Goal: Transaction & Acquisition: Purchase product/service

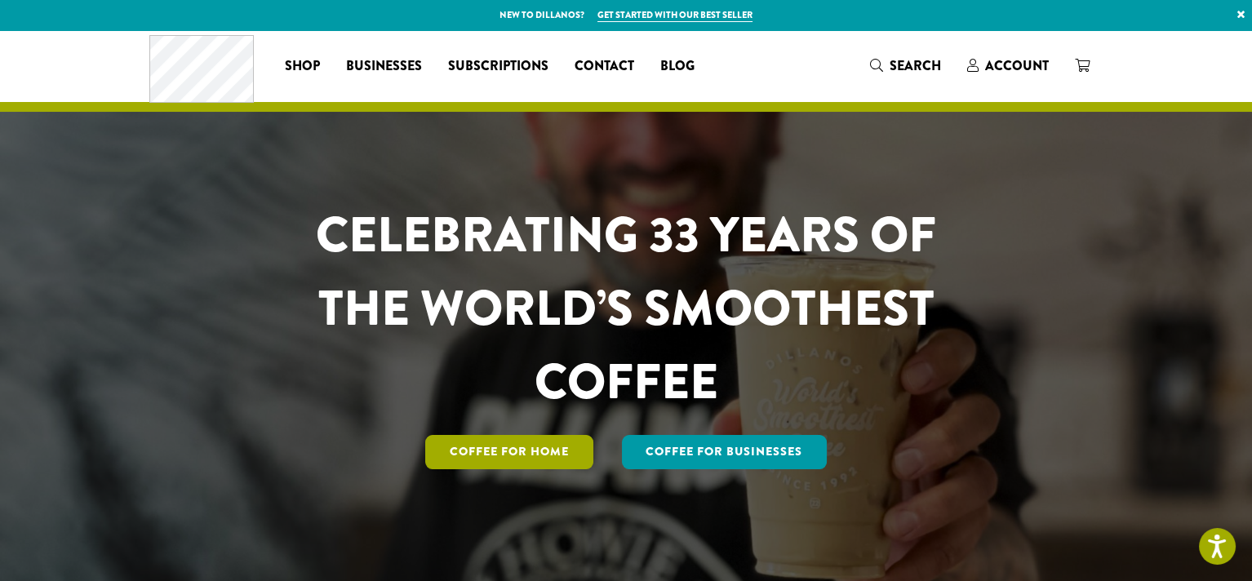
click at [469, 451] on link "Coffee for Home" at bounding box center [509, 452] width 168 height 34
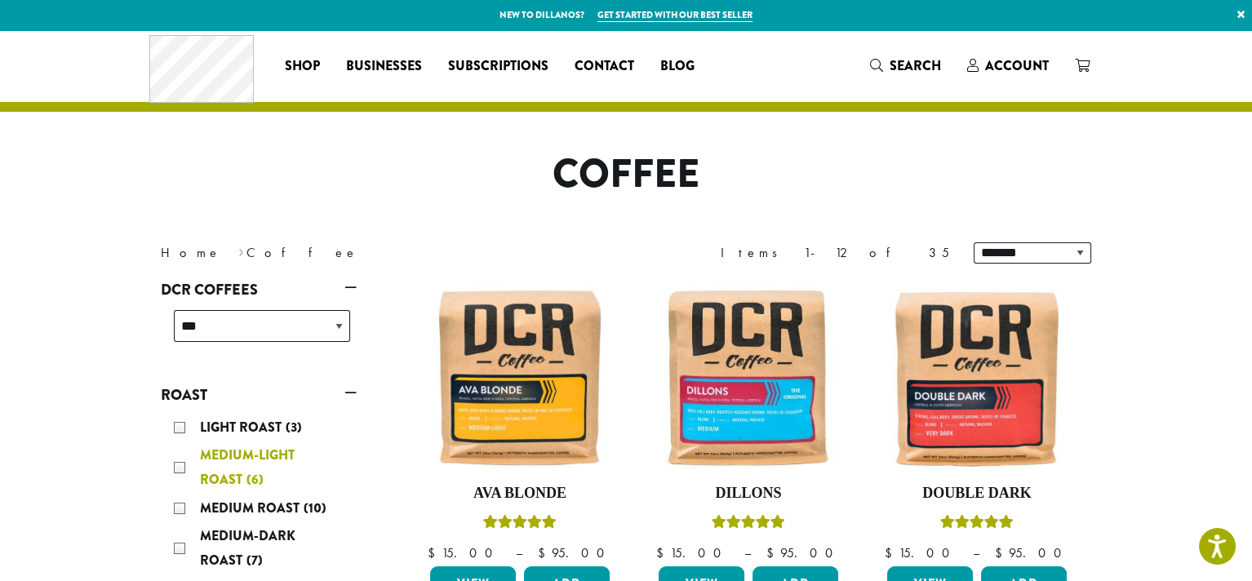
click at [179, 470] on div "Medium-Light Roast (6)" at bounding box center [262, 467] width 176 height 49
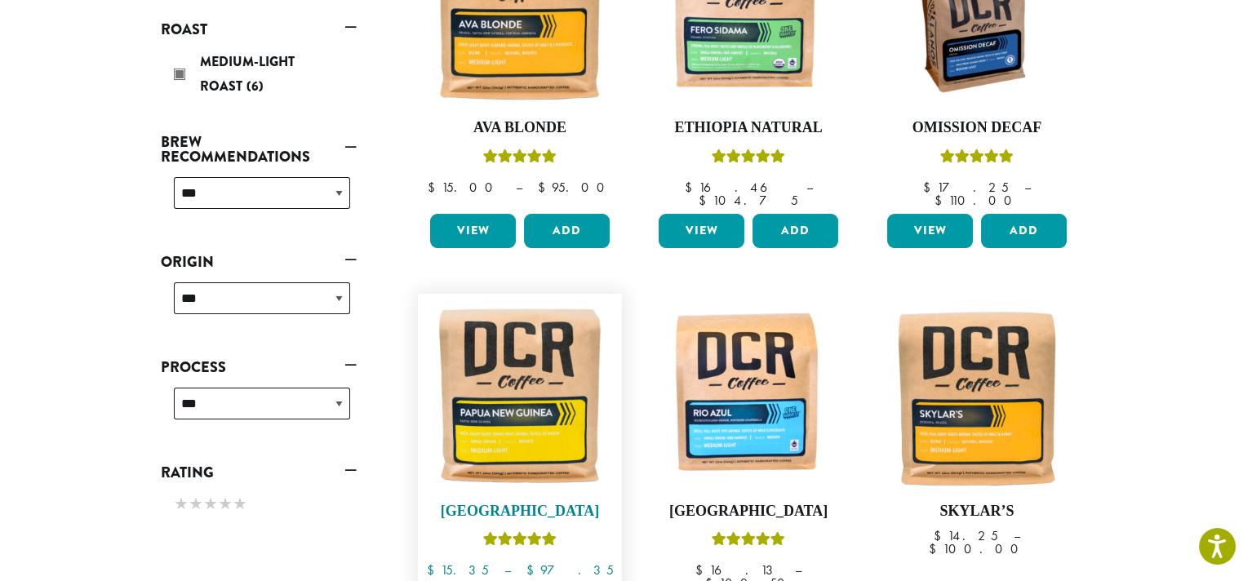
scroll to position [557, 0]
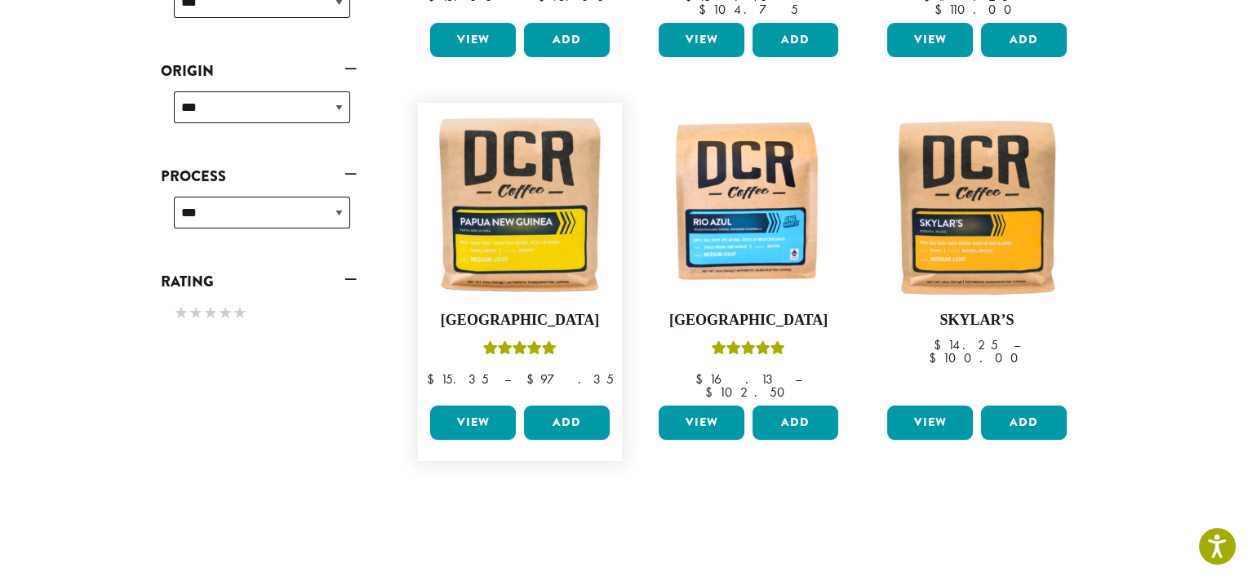
click at [496, 406] on link "View" at bounding box center [473, 423] width 86 height 34
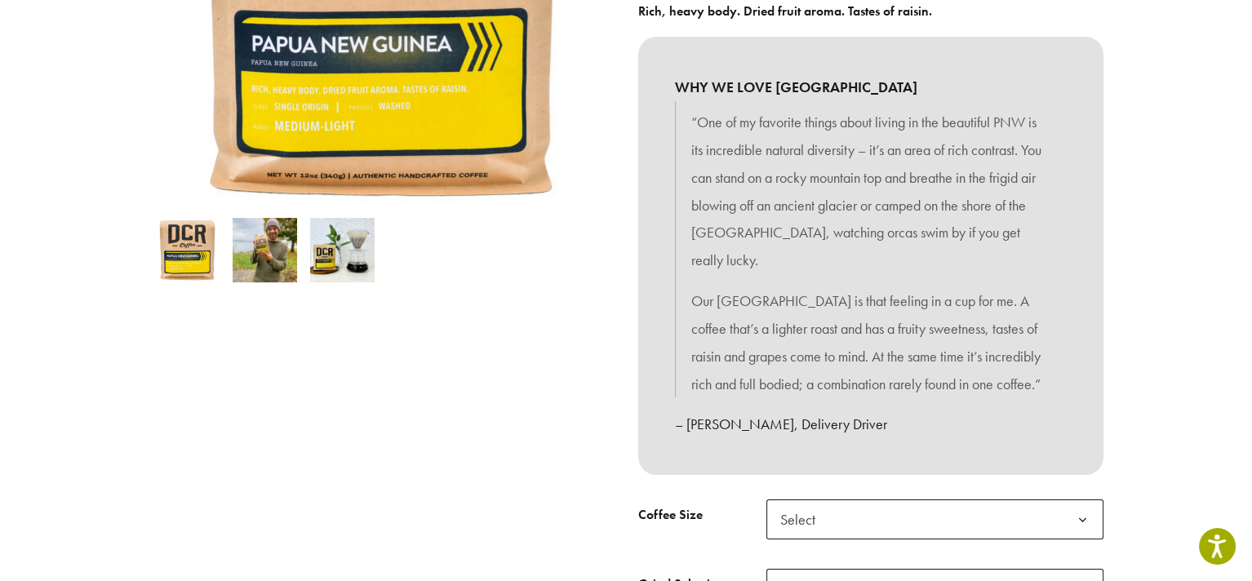
scroll to position [571, 0]
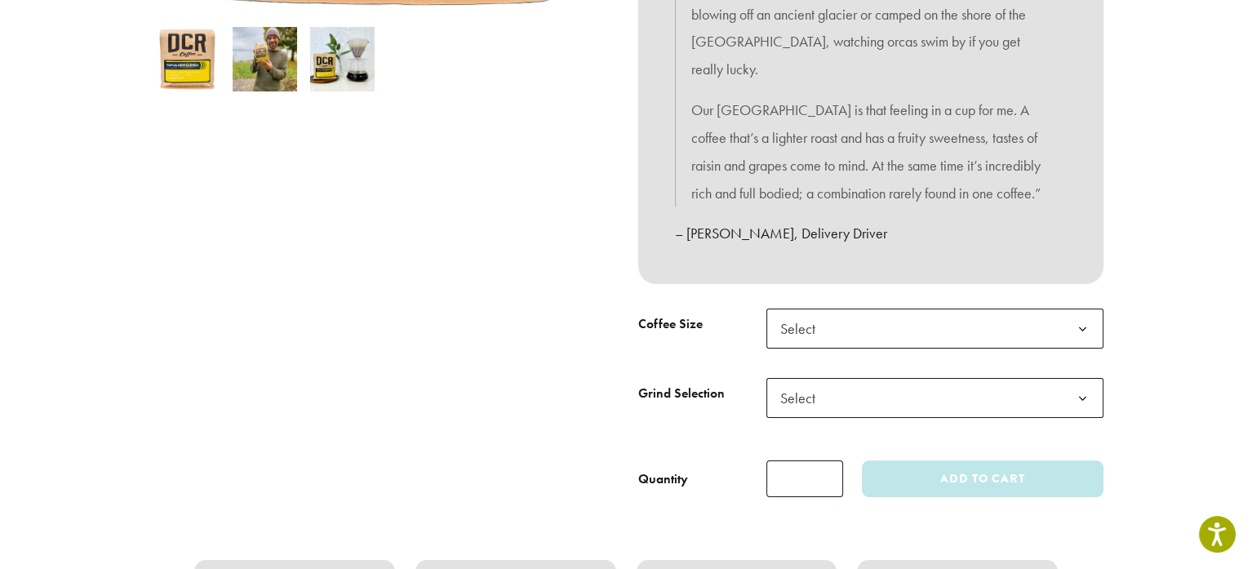
click at [852, 309] on span "Select" at bounding box center [935, 329] width 337 height 40
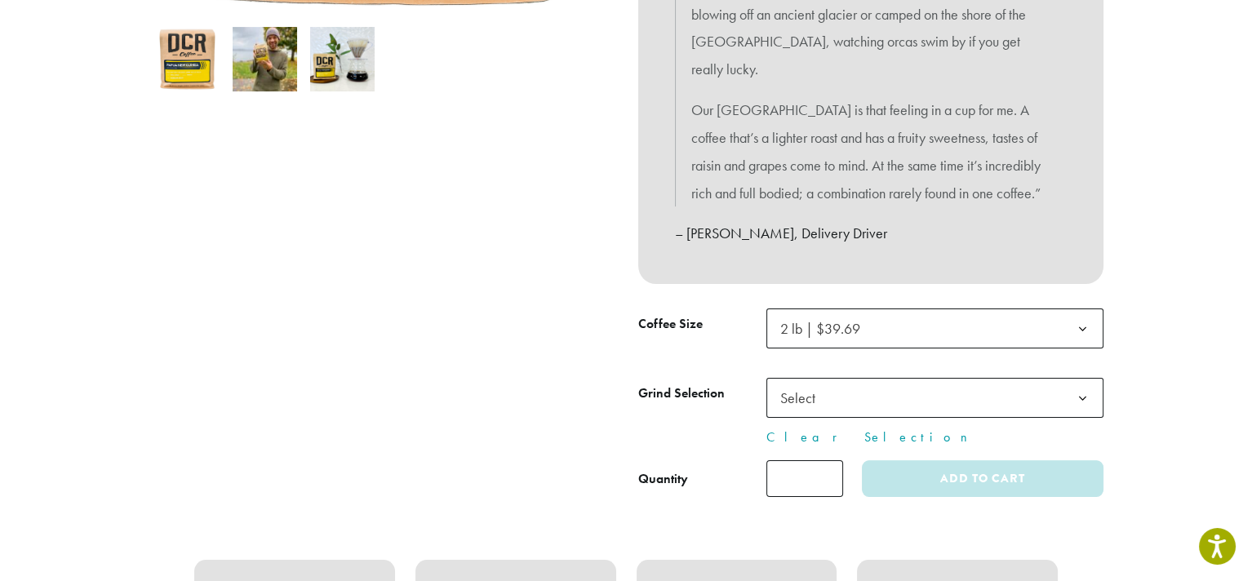
click at [840, 378] on span "Select" at bounding box center [935, 398] width 337 height 40
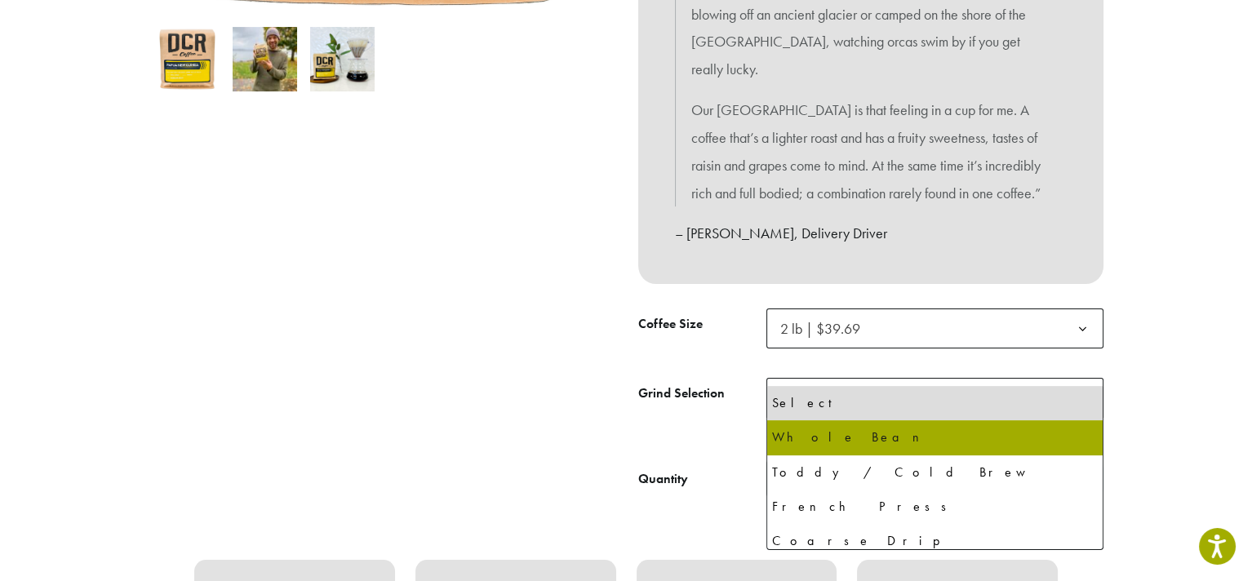
select select "**********"
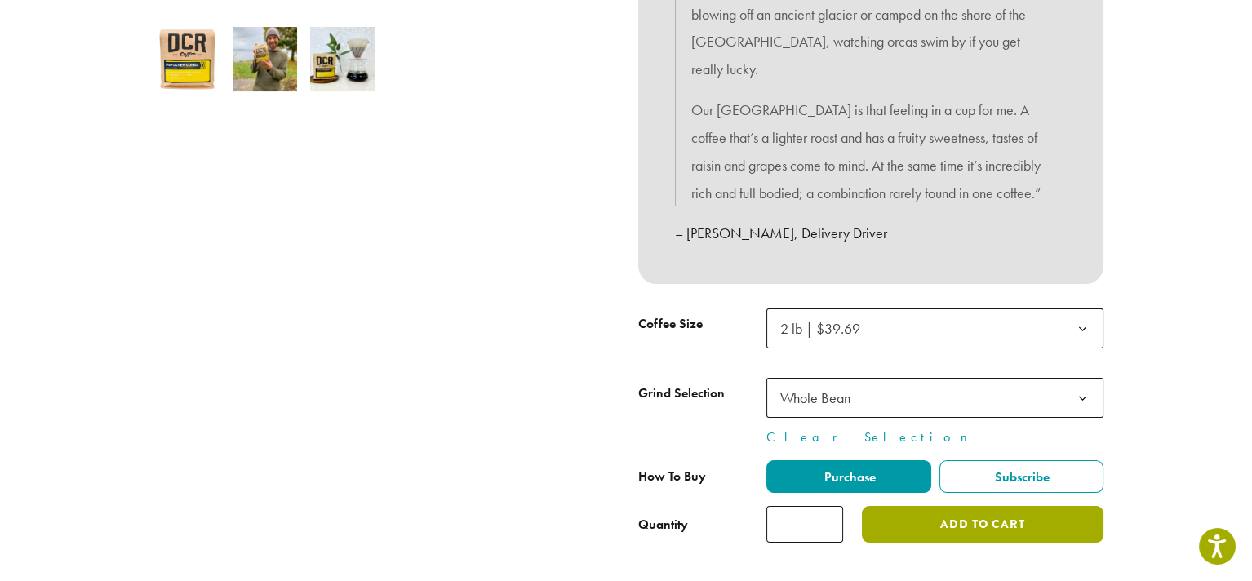
click at [928, 506] on button "Add to cart" at bounding box center [983, 524] width 242 height 37
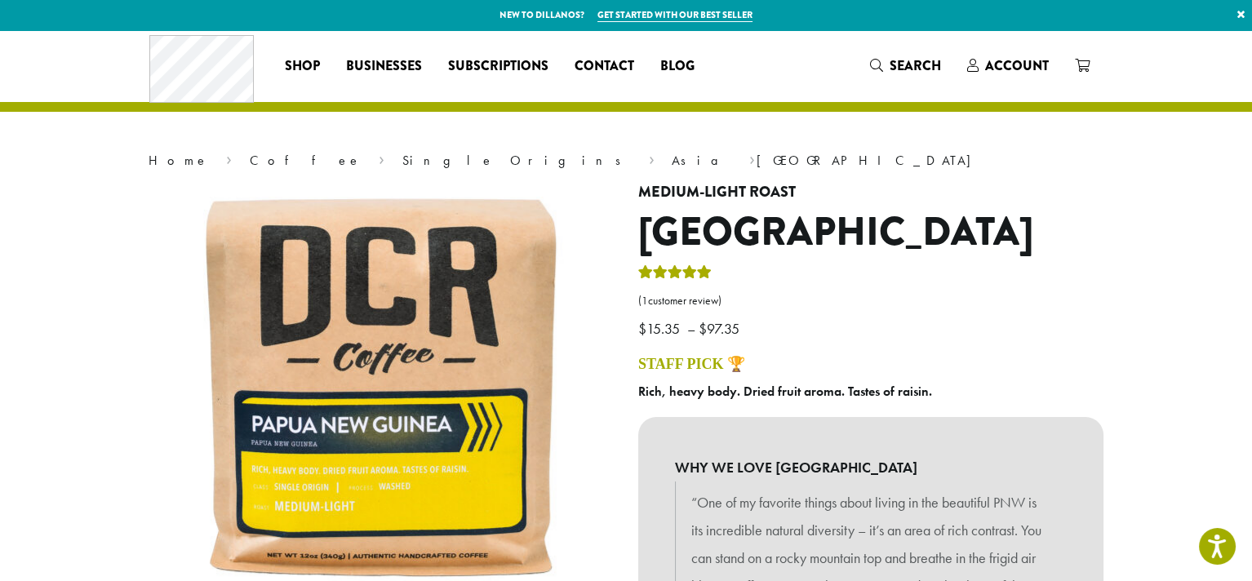
scroll to position [571, 0]
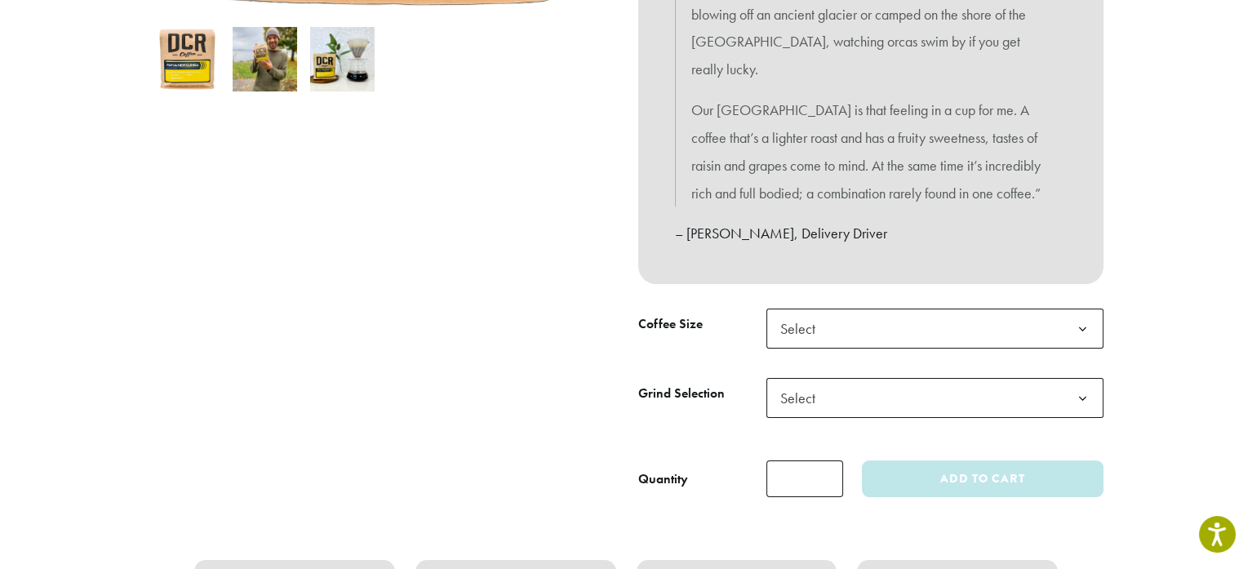
click at [956, 309] on span "Select" at bounding box center [935, 329] width 337 height 40
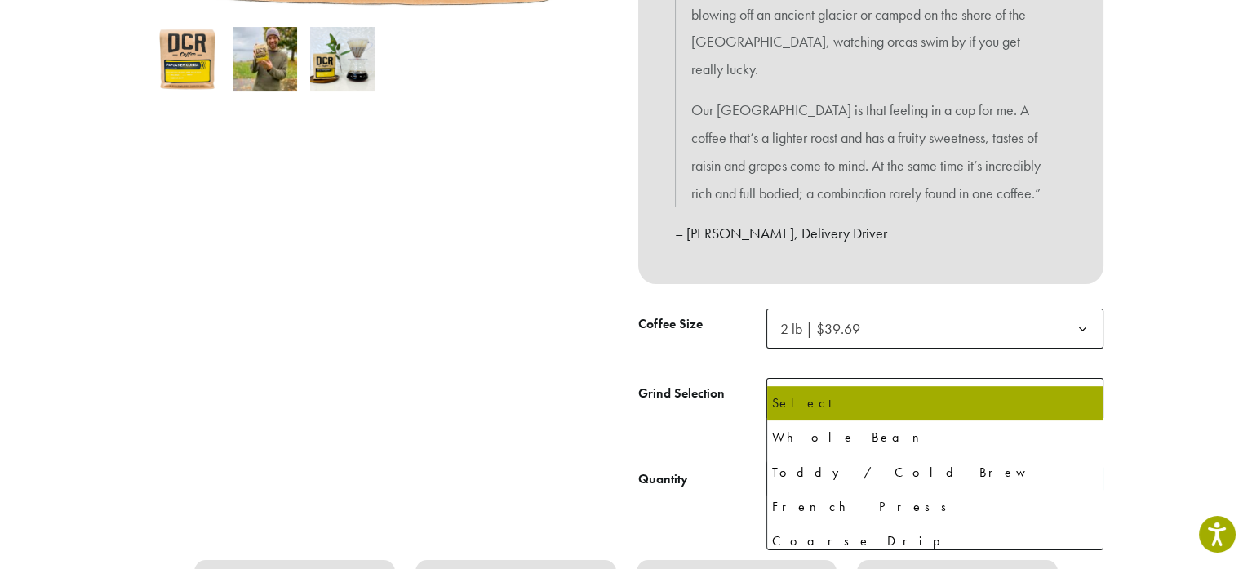
click at [853, 378] on span "Select" at bounding box center [935, 398] width 337 height 40
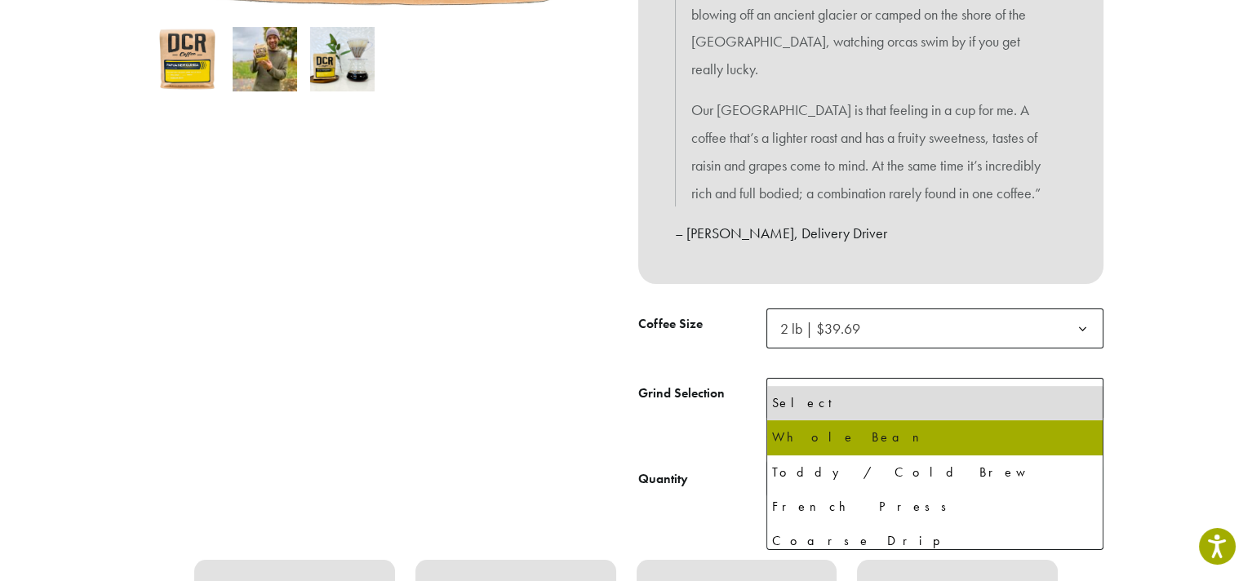
select select "**********"
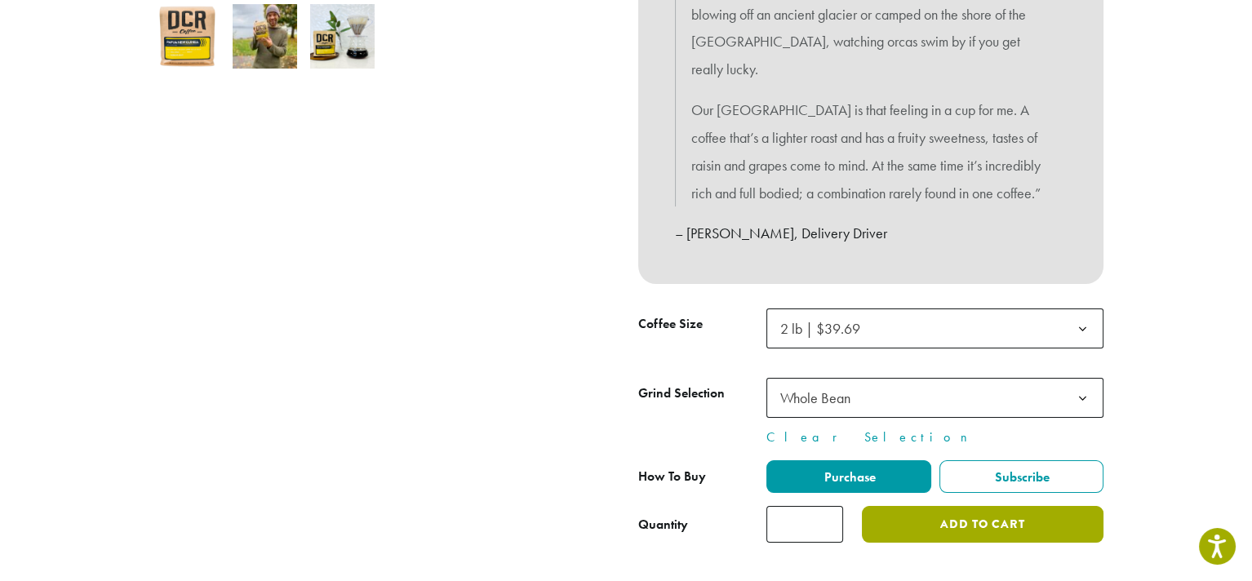
click at [922, 506] on button "Add to cart" at bounding box center [983, 524] width 242 height 37
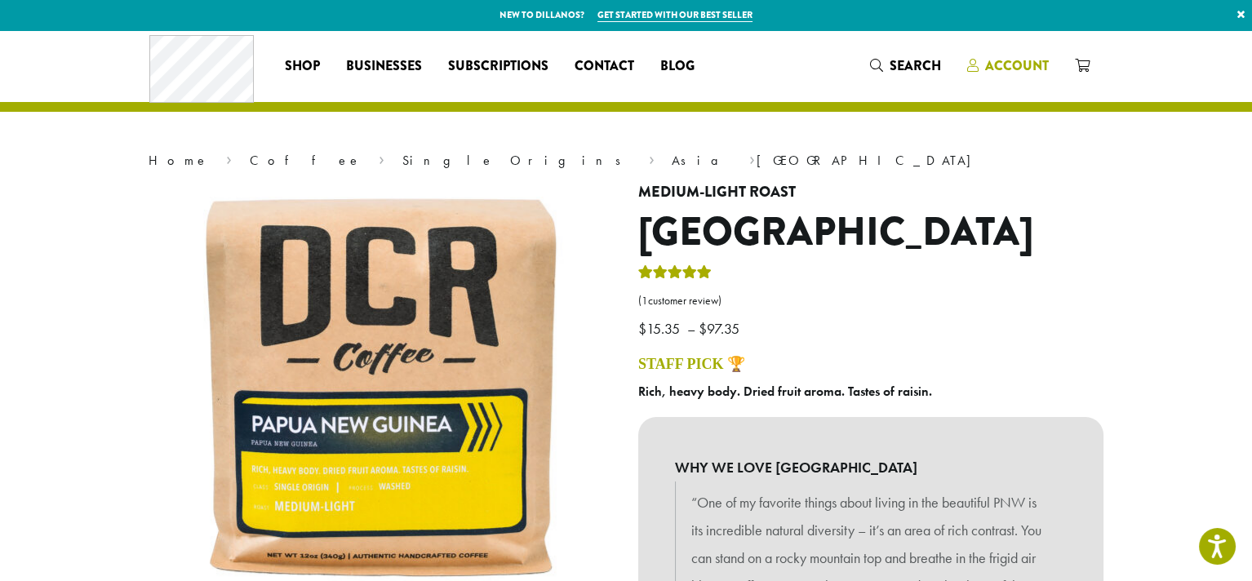
click at [1026, 60] on span "Account" at bounding box center [1017, 65] width 64 height 19
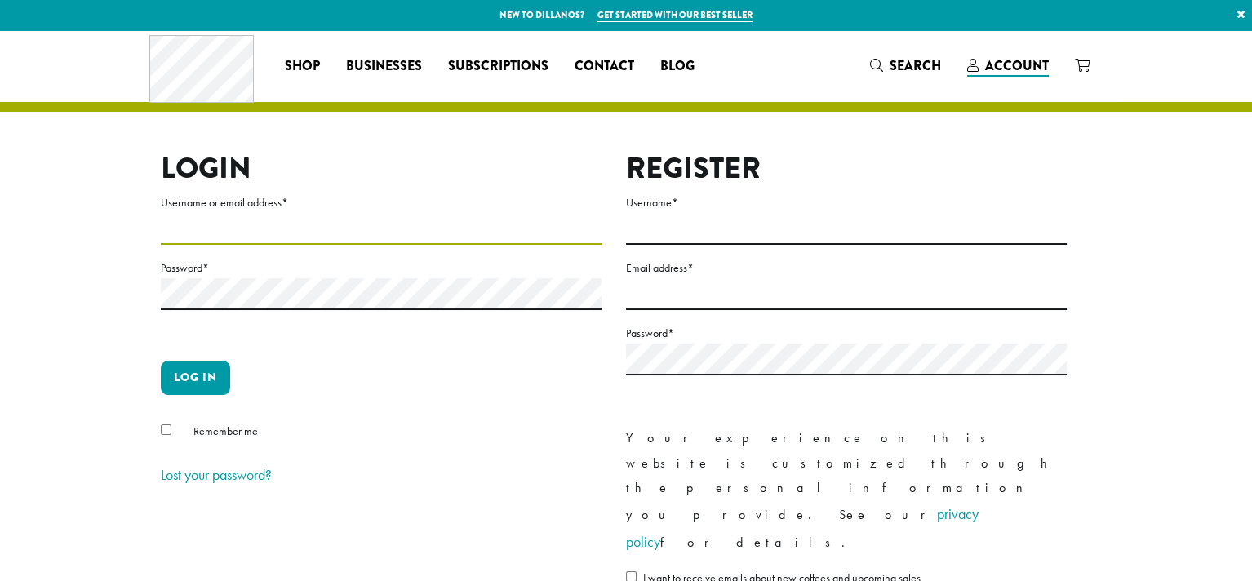
type input "**********"
click at [1082, 71] on icon at bounding box center [1082, 65] width 15 height 13
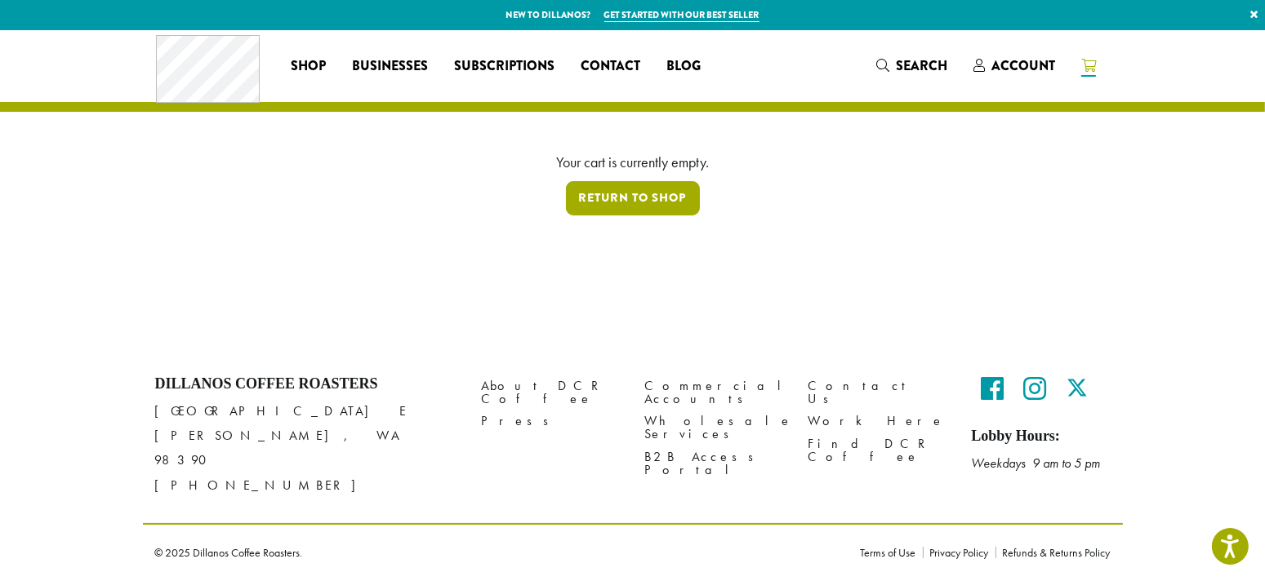
click at [639, 192] on link "Return to shop" at bounding box center [633, 198] width 134 height 34
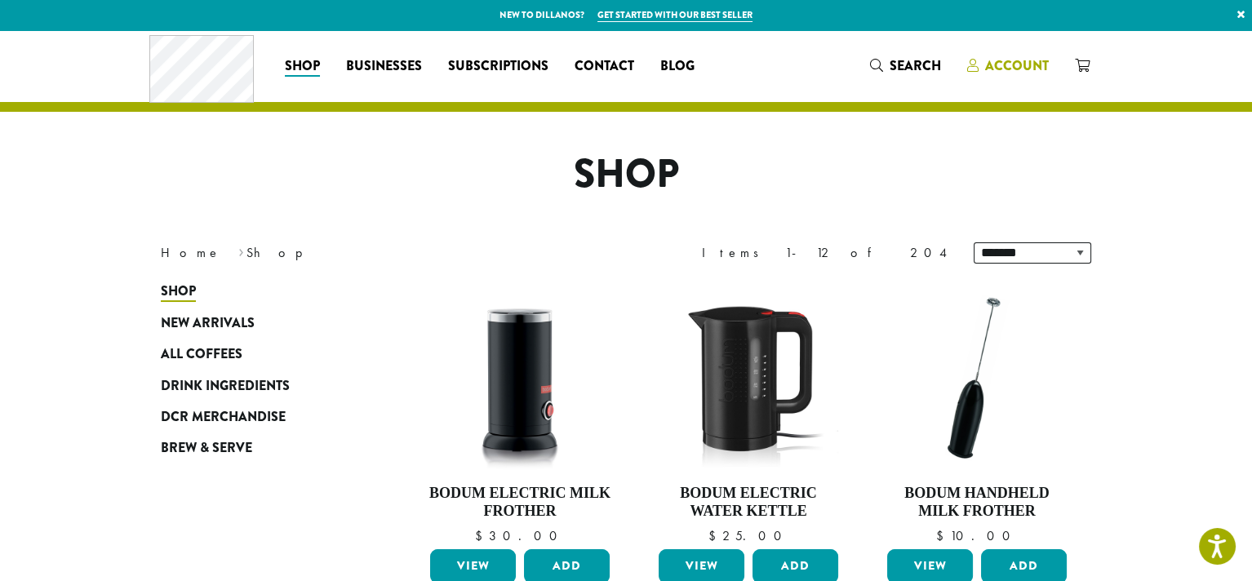
click at [994, 69] on span "Account" at bounding box center [1017, 65] width 64 height 19
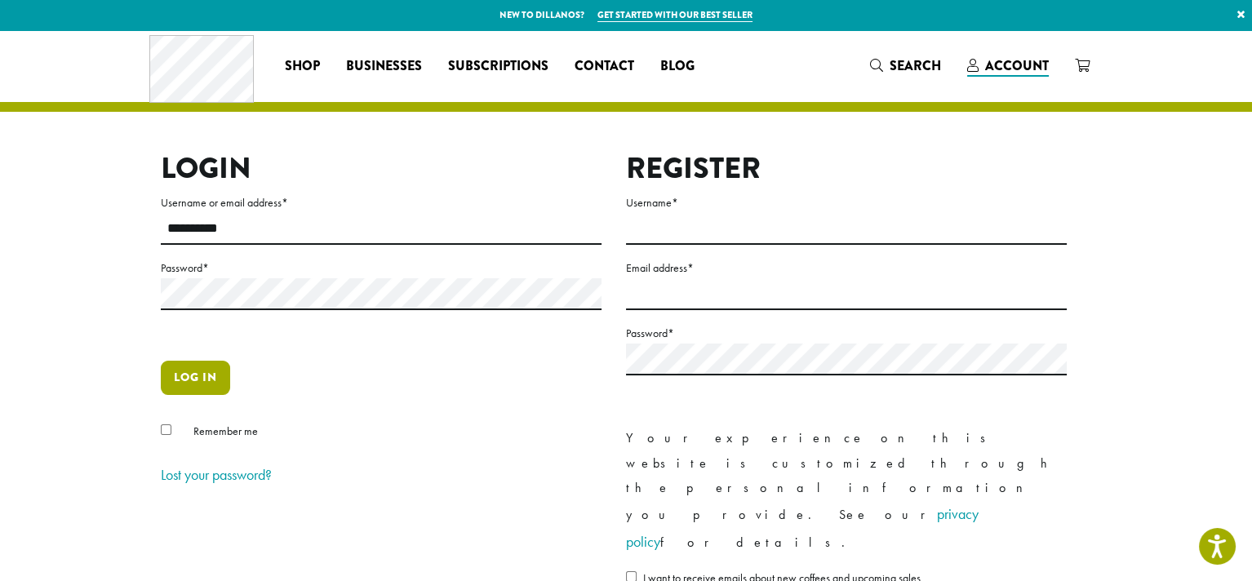
click at [186, 389] on button "Log in" at bounding box center [195, 378] width 69 height 34
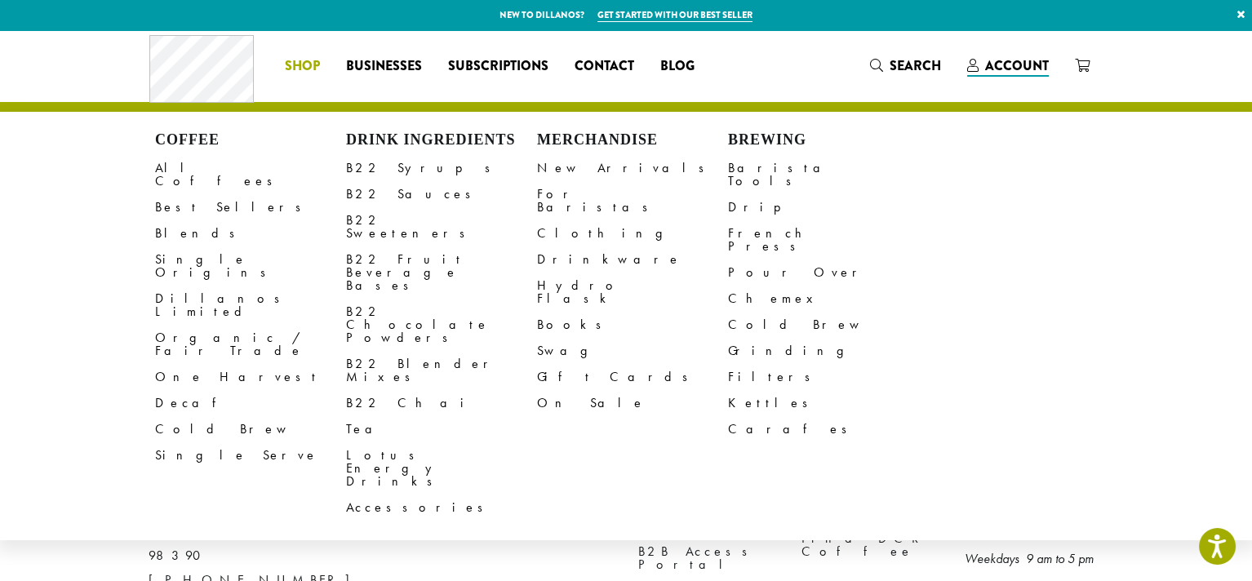
click at [304, 63] on span "Shop" at bounding box center [302, 66] width 35 height 20
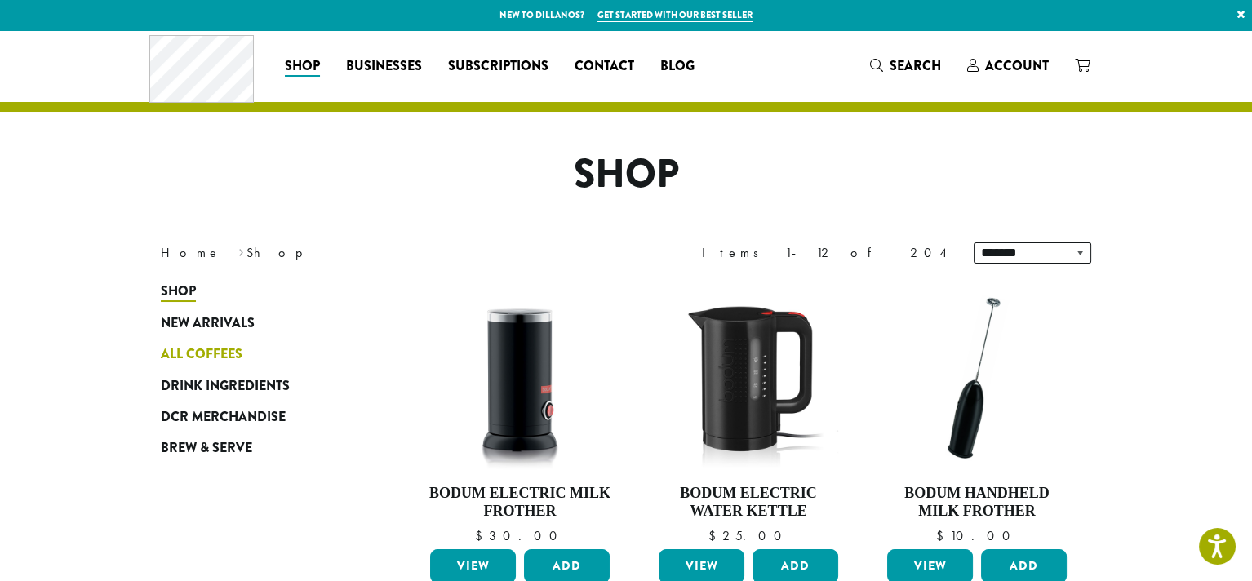
click at [218, 353] on span "All Coffees" at bounding box center [202, 355] width 82 height 20
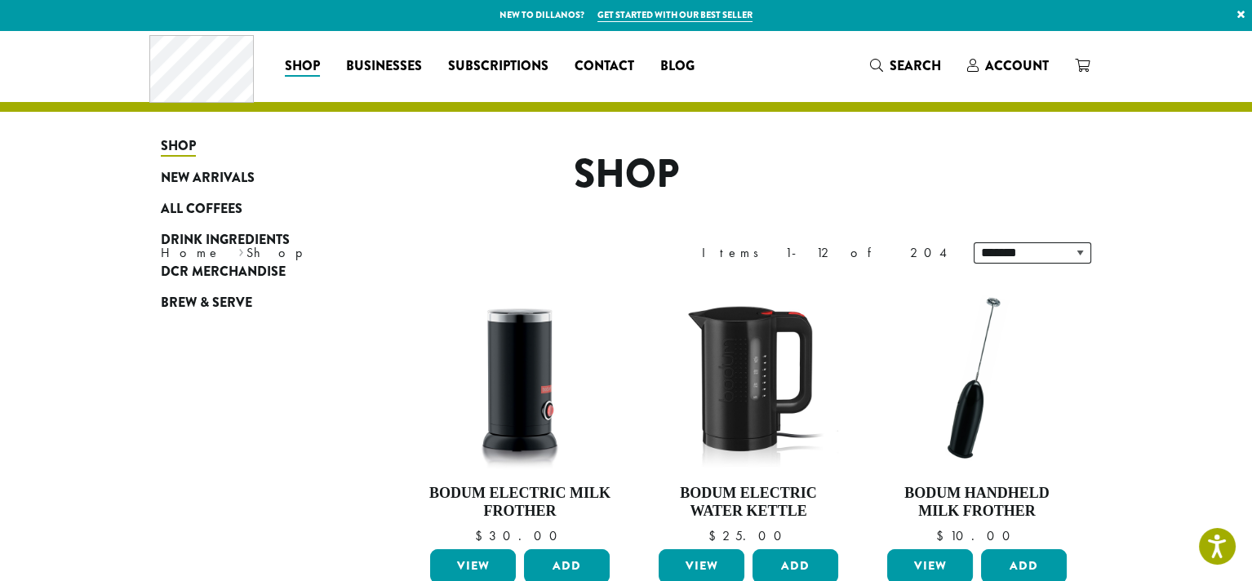
scroll to position [380, 0]
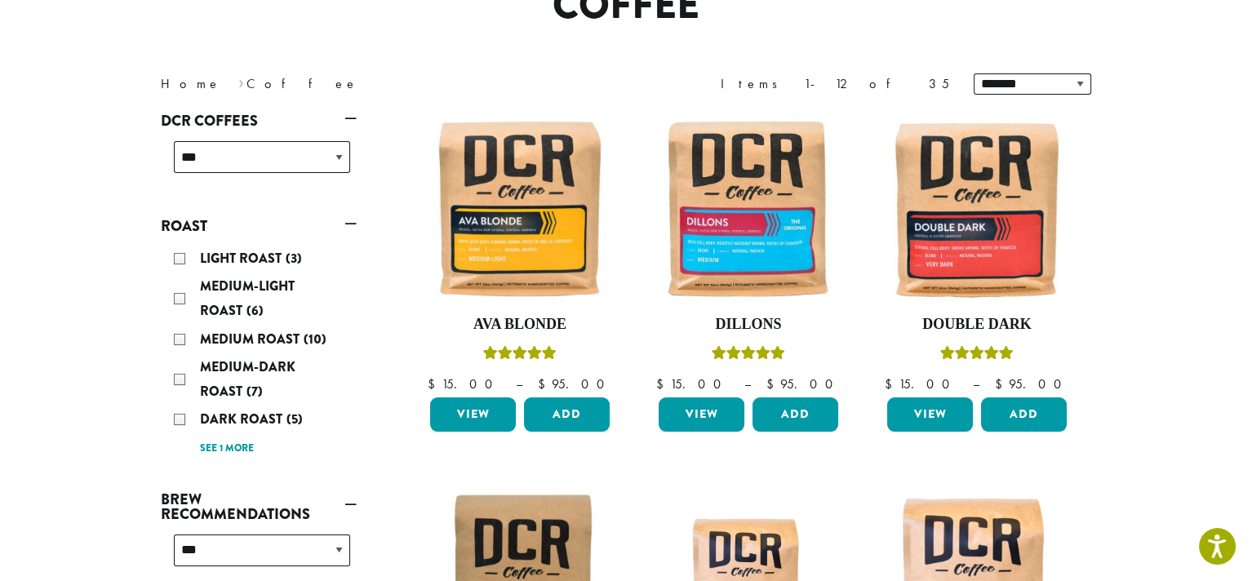
scroll to position [190, 0]
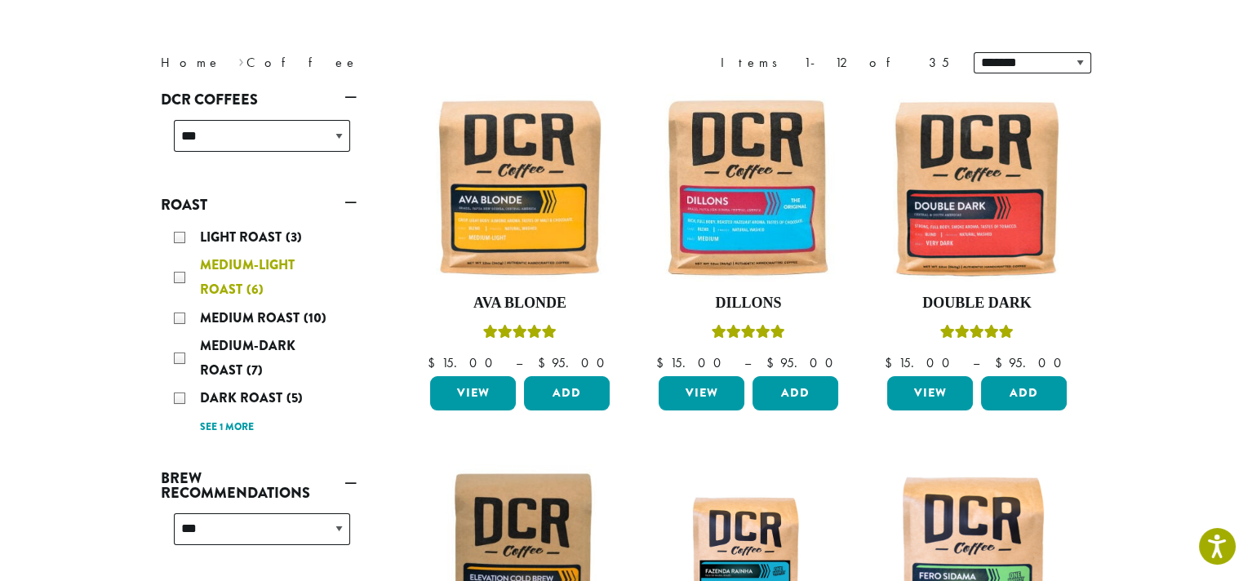
click at [269, 267] on span "Medium-Light Roast" at bounding box center [247, 277] width 95 height 43
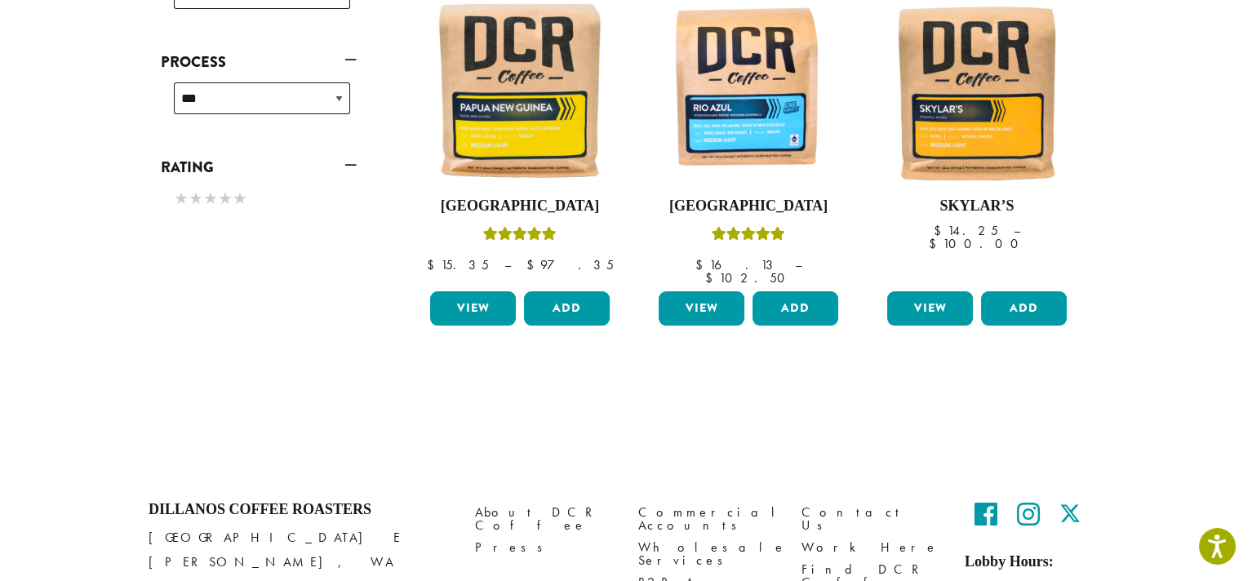
scroll to position [481, 0]
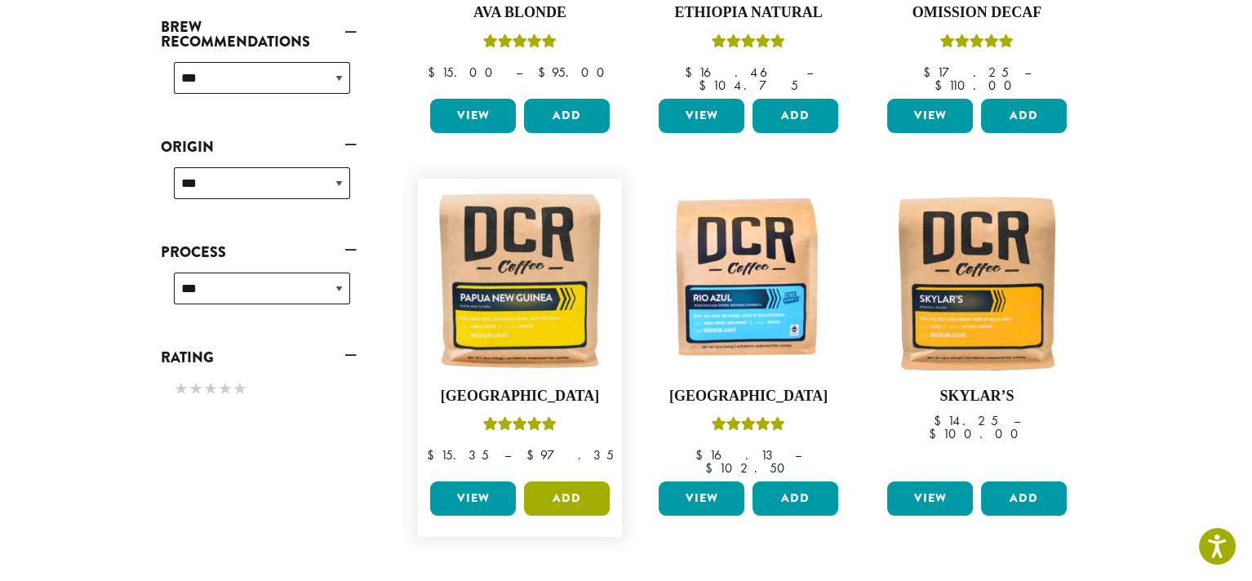
click at [561, 482] on button "Add" at bounding box center [567, 499] width 86 height 34
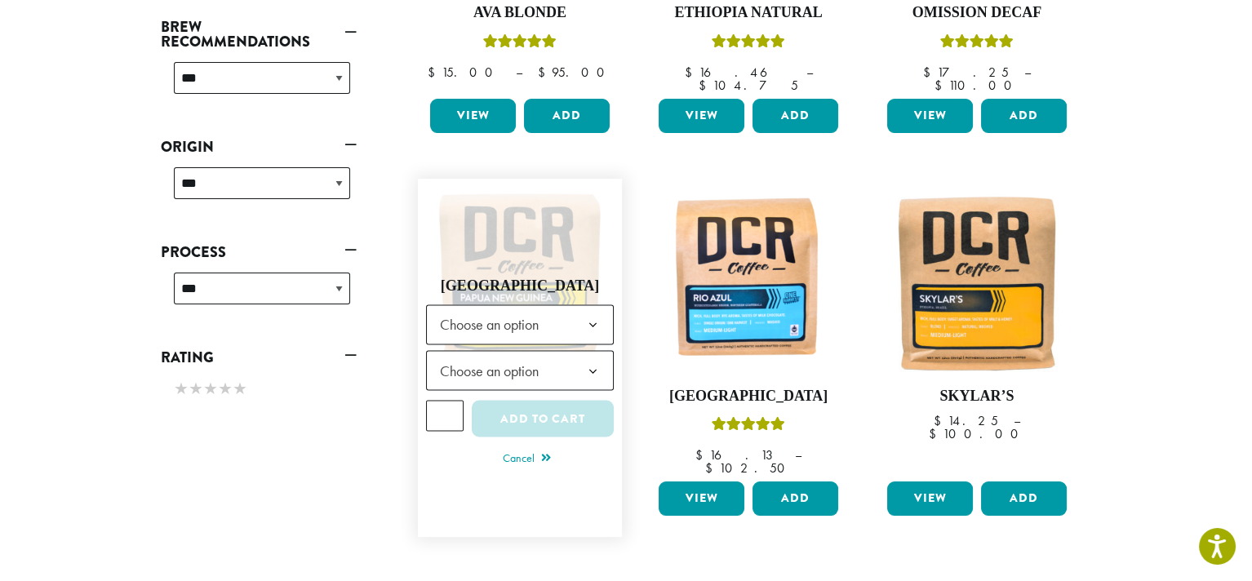
click at [585, 313] on b at bounding box center [593, 326] width 40 height 40
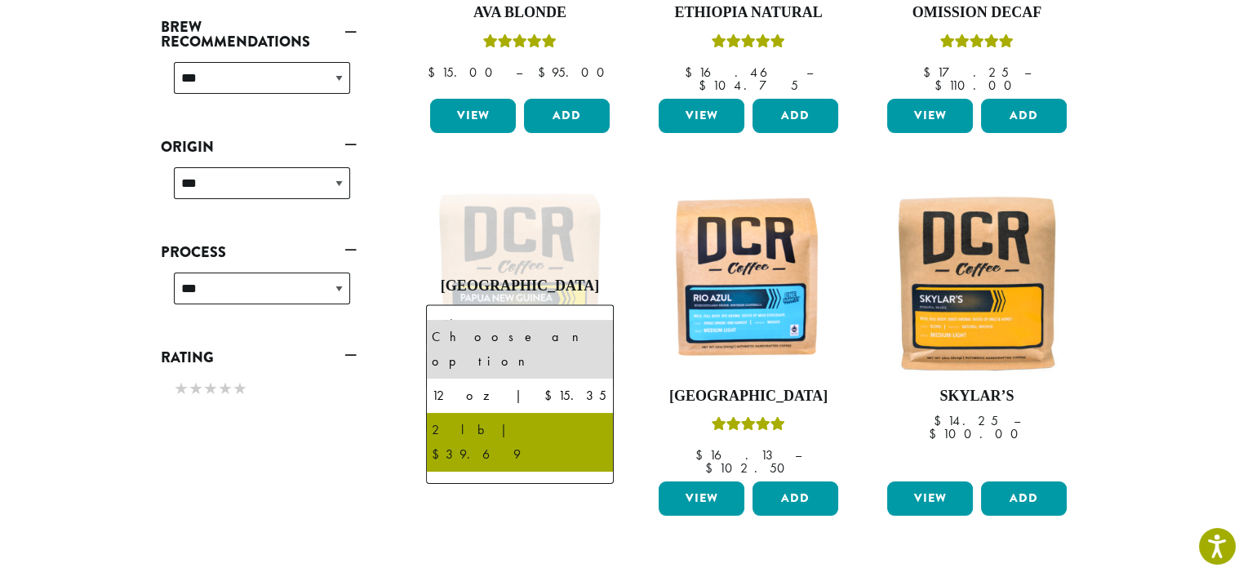
drag, startPoint x: 548, startPoint y: 367, endPoint x: 545, endPoint y: 404, distance: 37.6
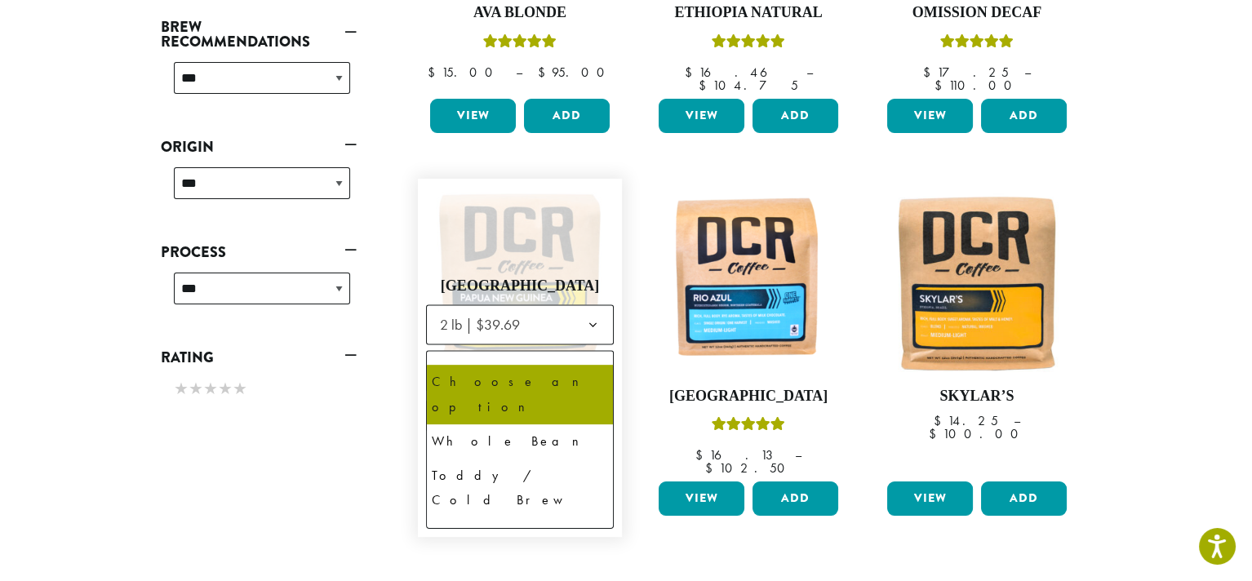
click at [544, 357] on span "Choose an option" at bounding box center [495, 371] width 122 height 32
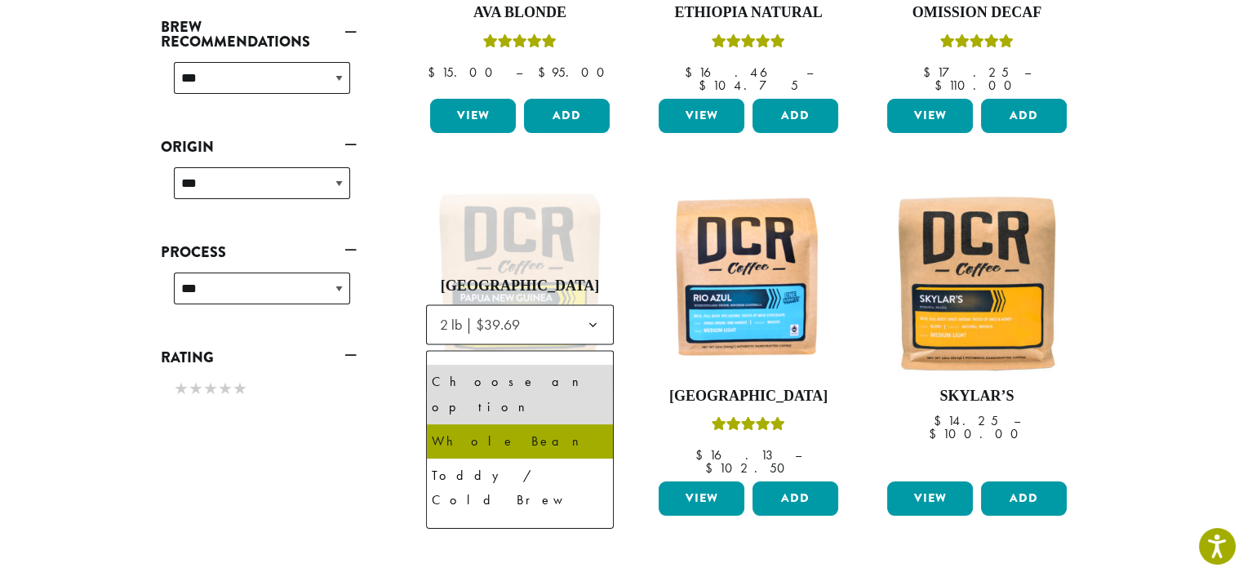
select select "**********"
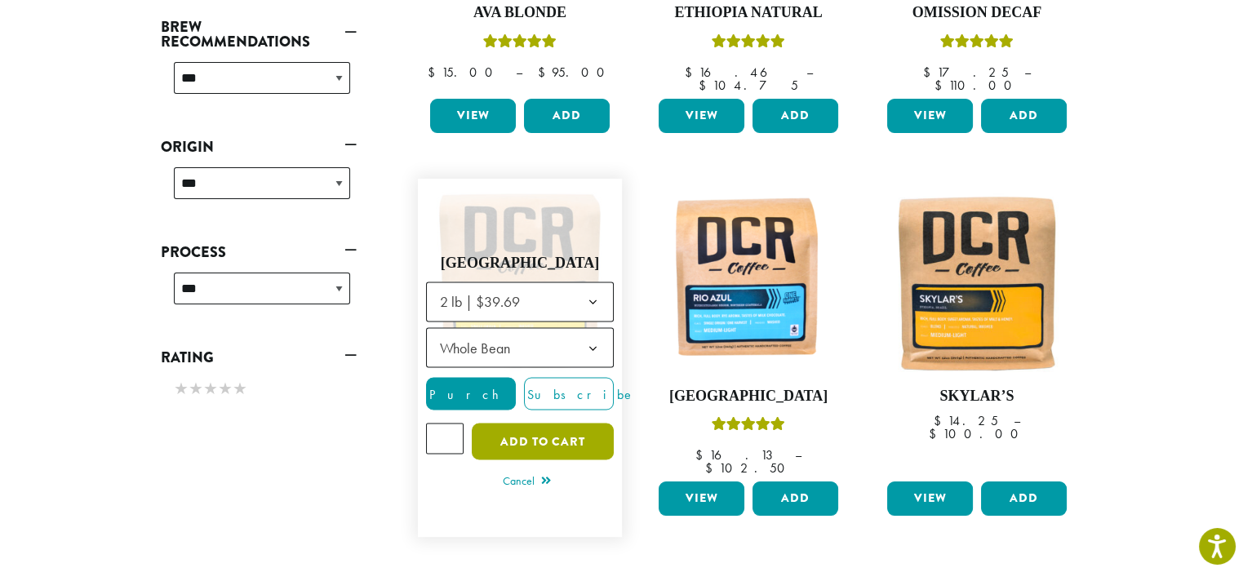
click at [532, 424] on button "Add to cart" at bounding box center [543, 442] width 142 height 37
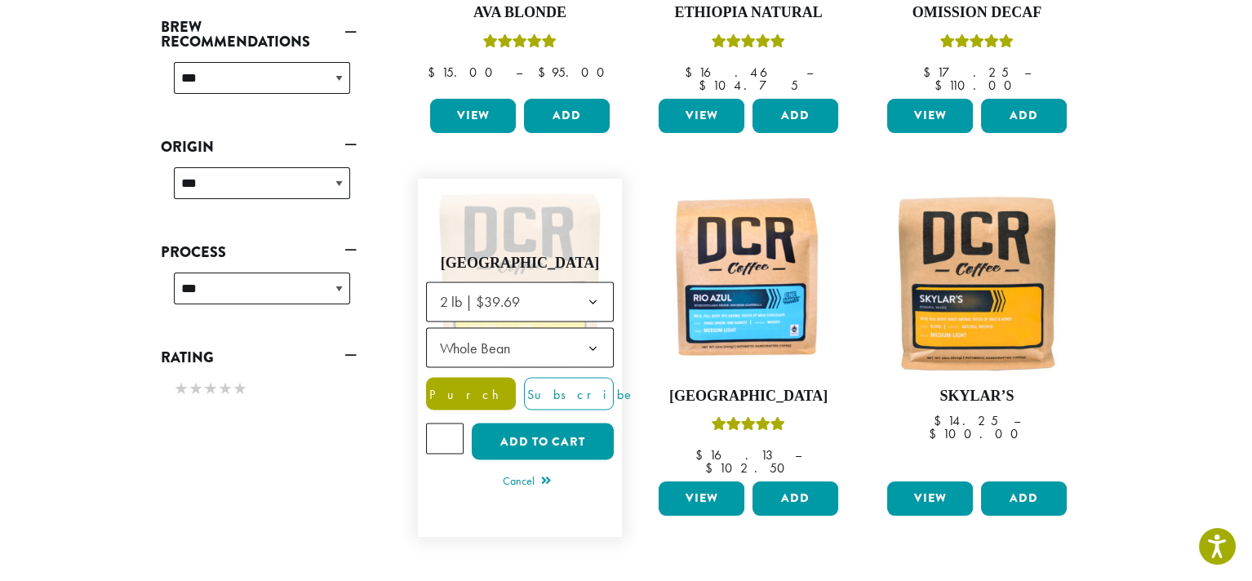
click at [489, 386] on span "Purchase" at bounding box center [496, 394] width 138 height 17
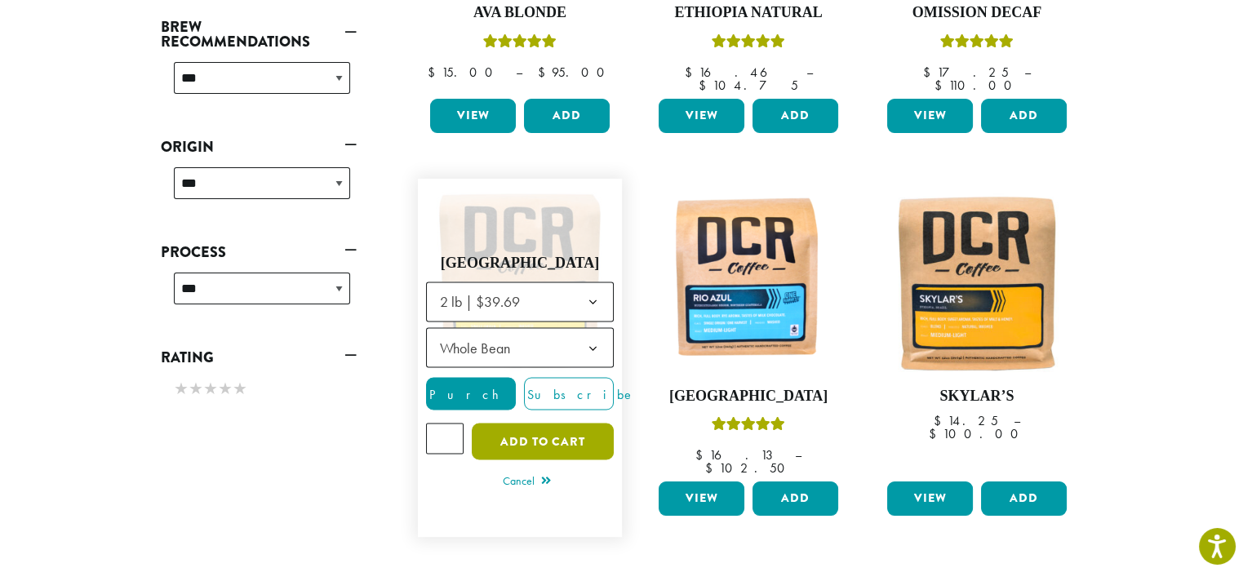
click at [501, 431] on button "Add to cart" at bounding box center [543, 442] width 142 height 37
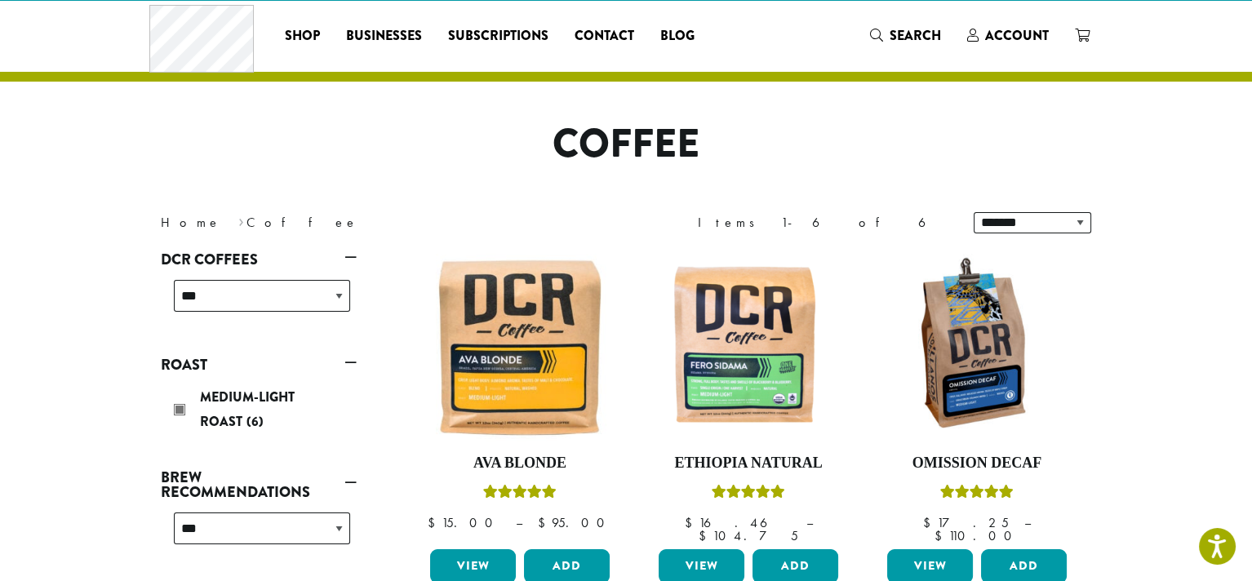
scroll to position [0, 0]
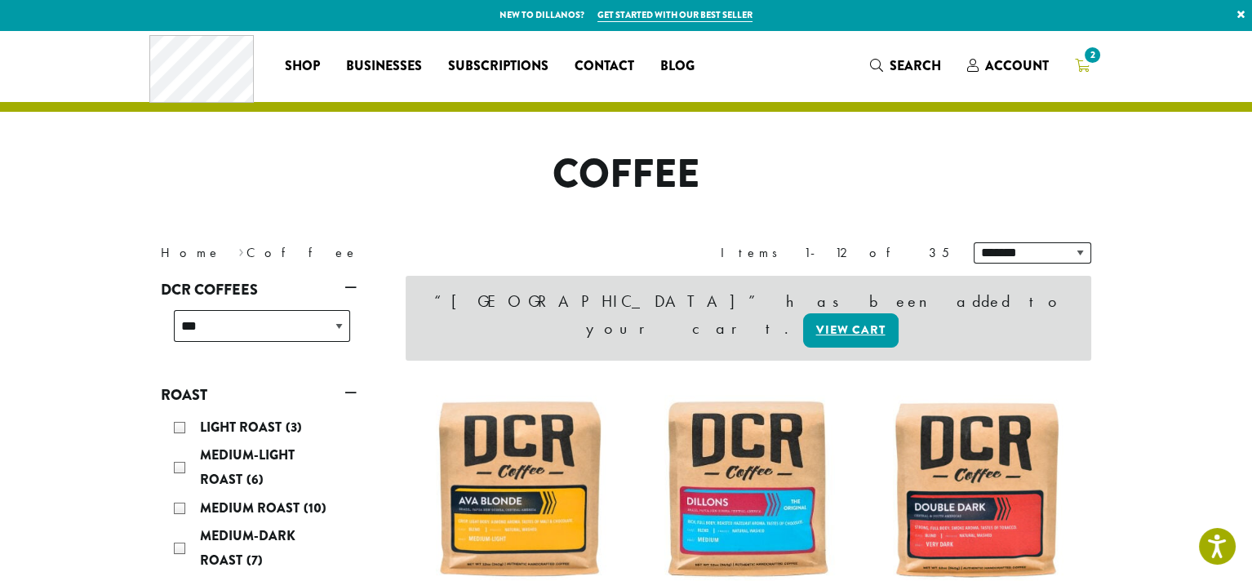
click at [1093, 65] on span "2" at bounding box center [1093, 55] width 22 height 22
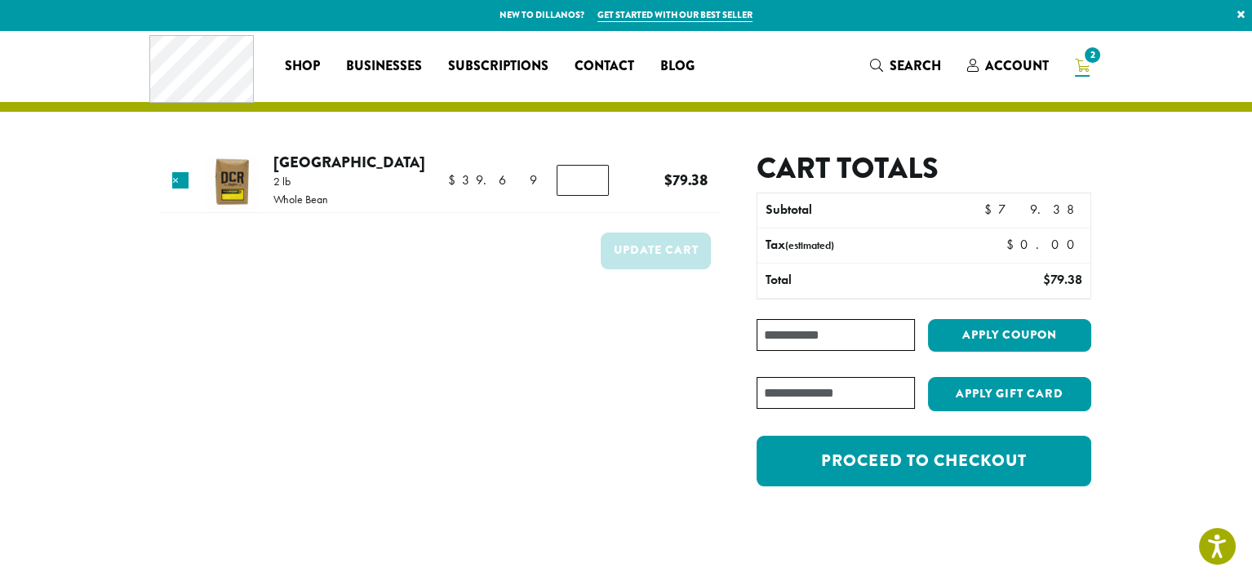
type input "*"
click at [585, 185] on input "*" at bounding box center [583, 180] width 52 height 31
click at [871, 340] on input "Coupon:" at bounding box center [836, 335] width 158 height 32
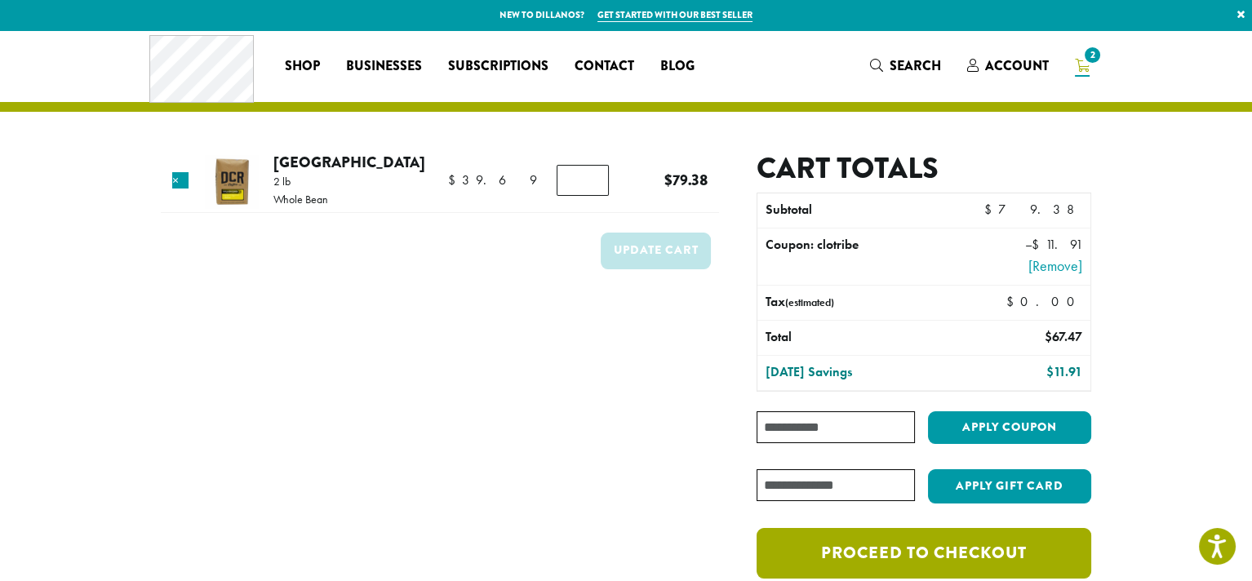
click at [955, 561] on link "Proceed to checkout" at bounding box center [924, 553] width 335 height 51
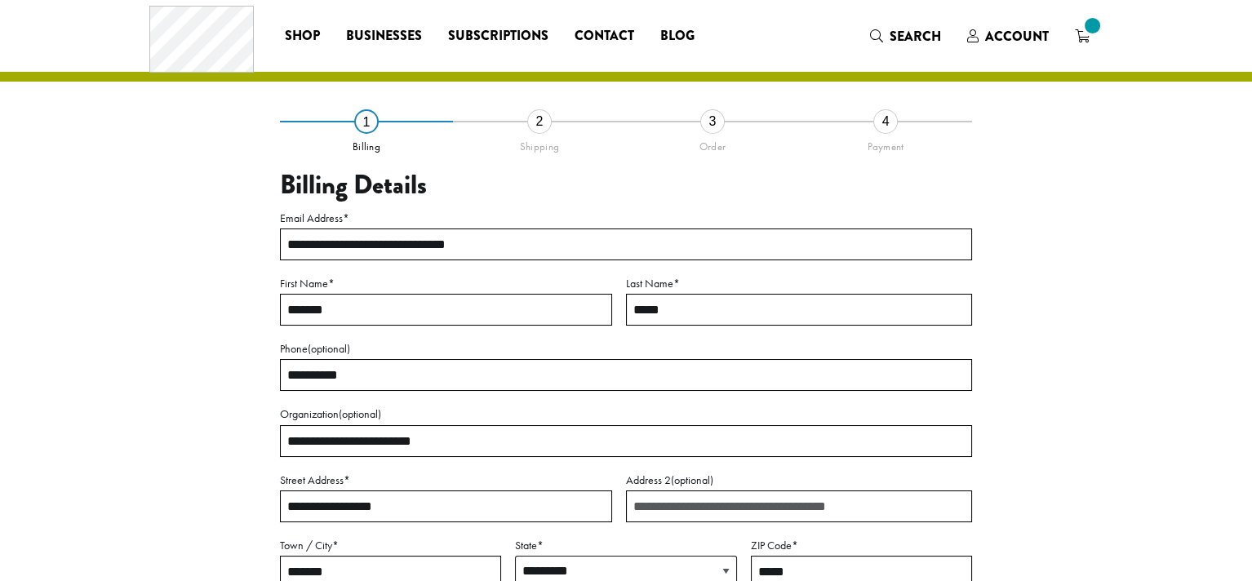
select select "**"
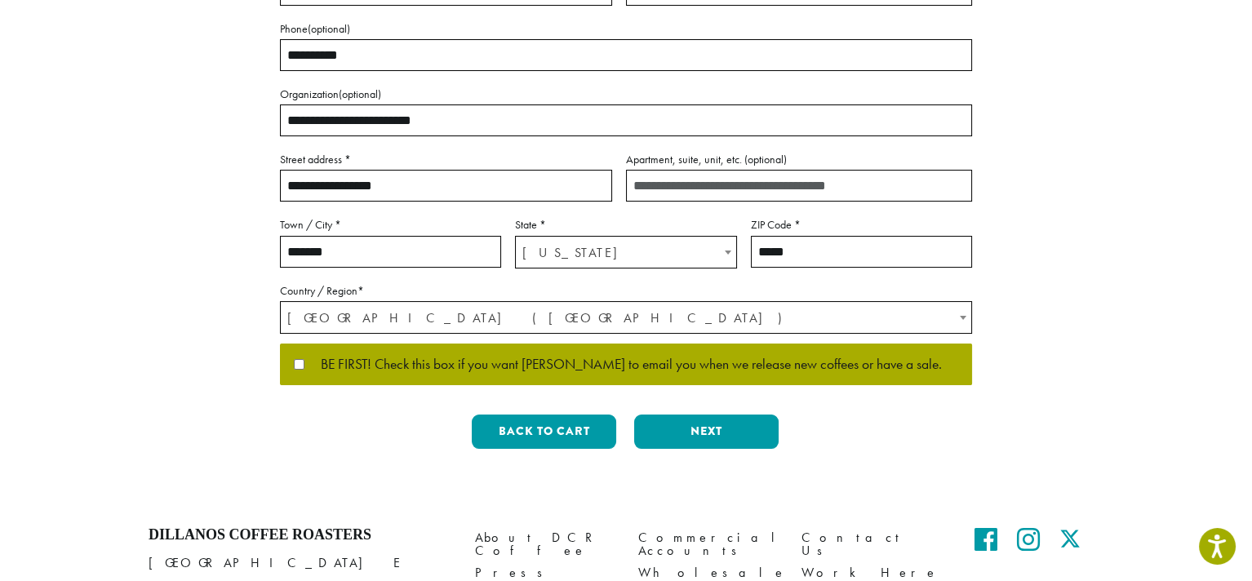
scroll to position [380, 0]
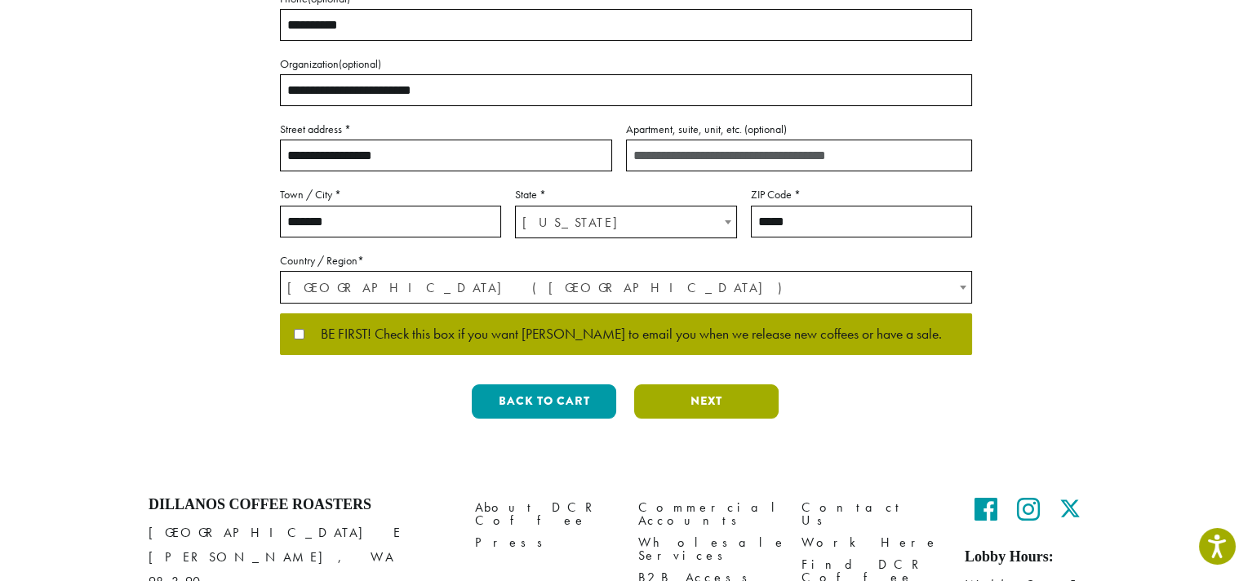
click at [688, 394] on button "Next" at bounding box center [706, 402] width 145 height 34
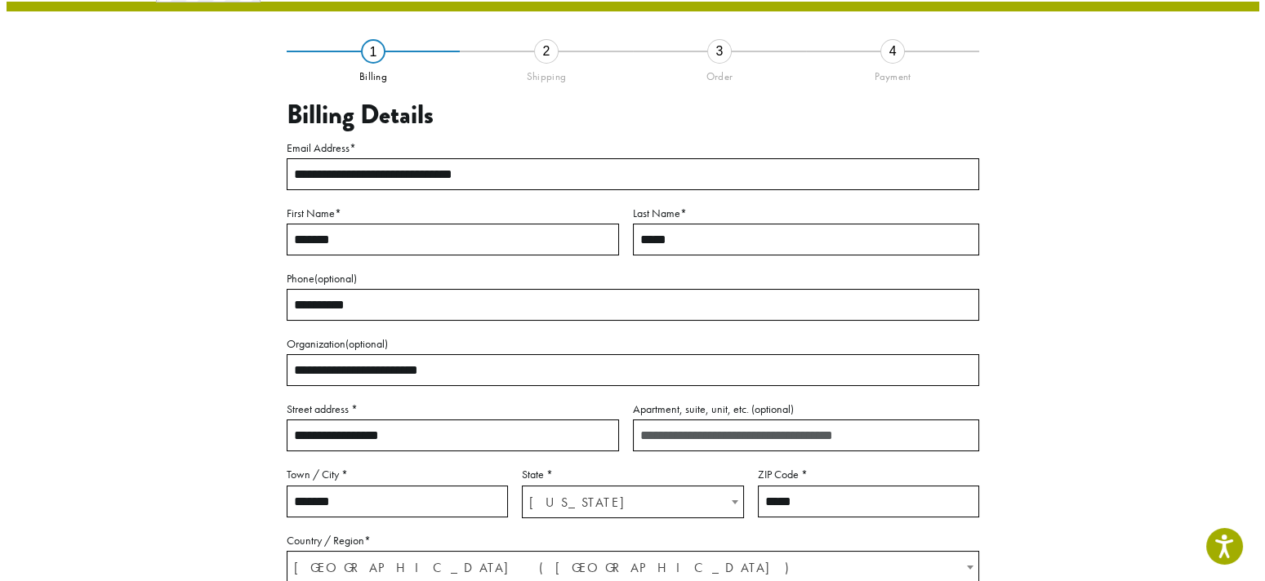
scroll to position [93, 0]
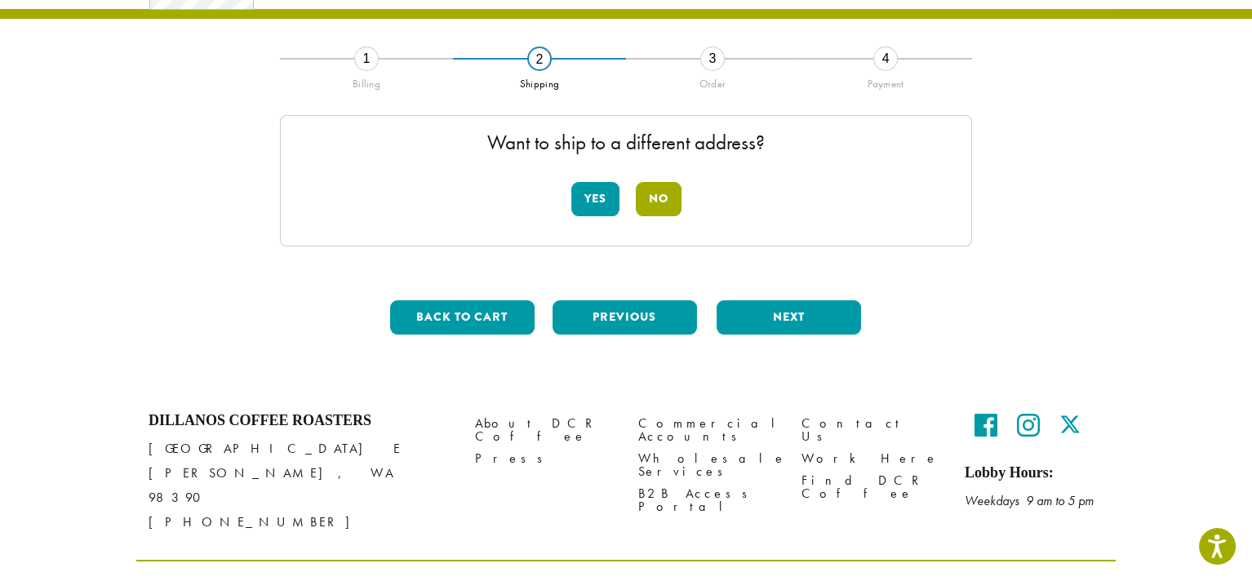
click at [662, 203] on button "No" at bounding box center [659, 199] width 46 height 34
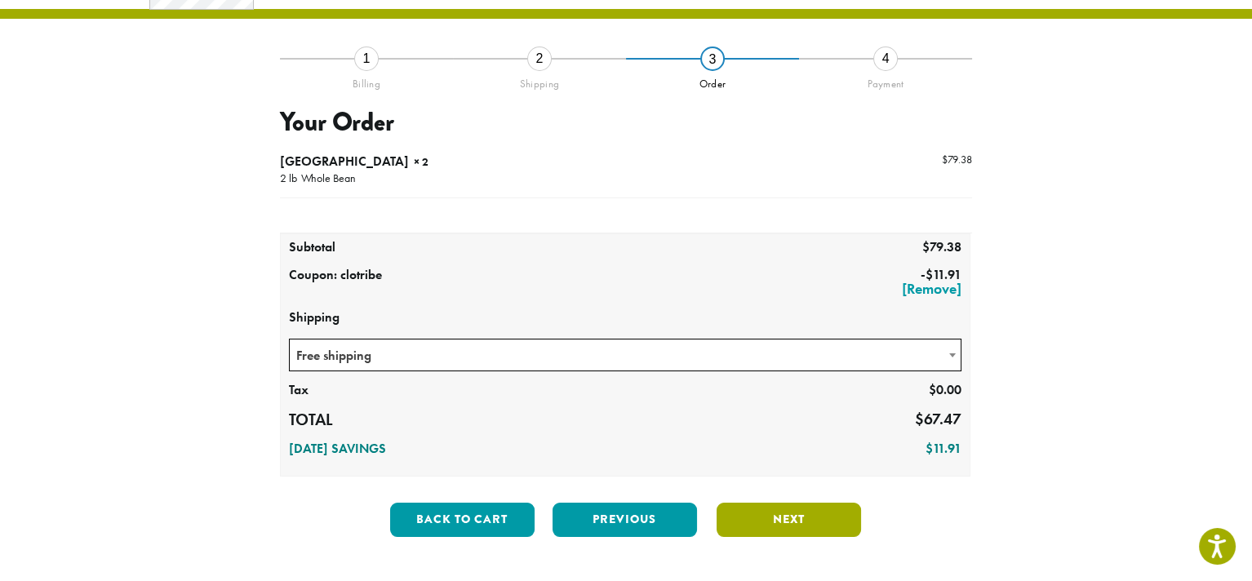
click at [751, 520] on button "Next" at bounding box center [789, 520] width 145 height 34
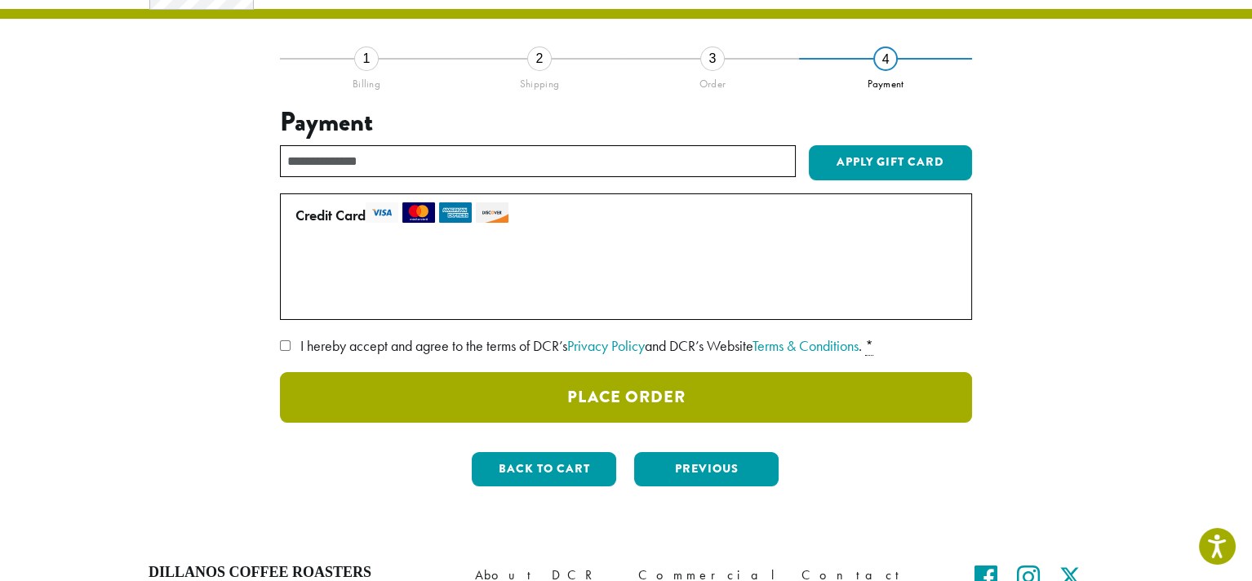
click at [645, 398] on button "Place Order" at bounding box center [626, 397] width 692 height 51
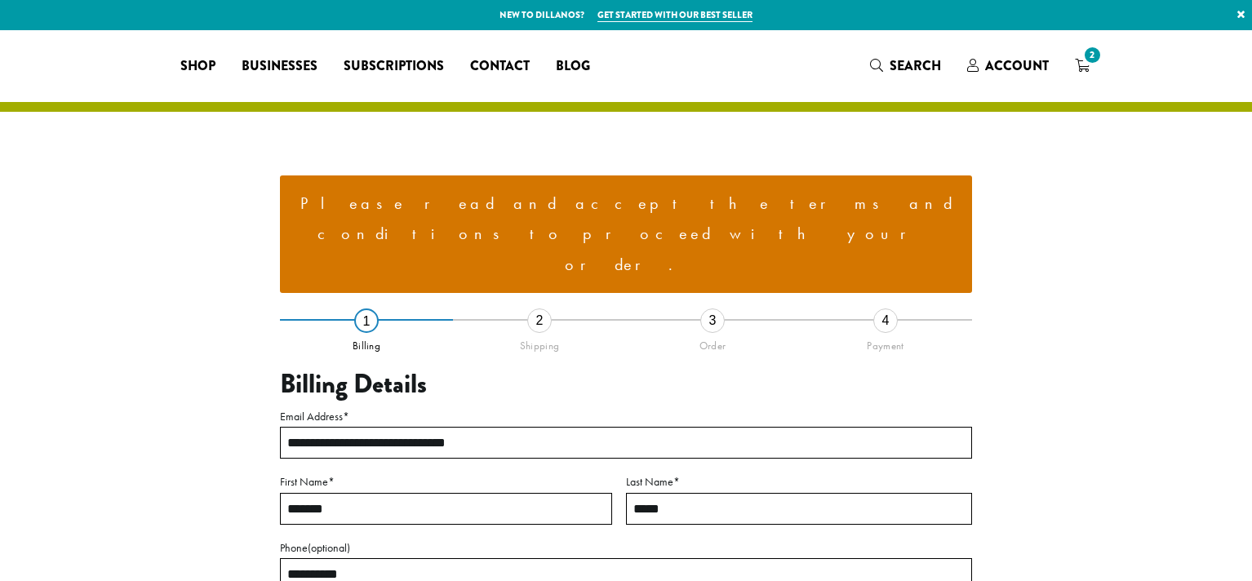
select select "**"
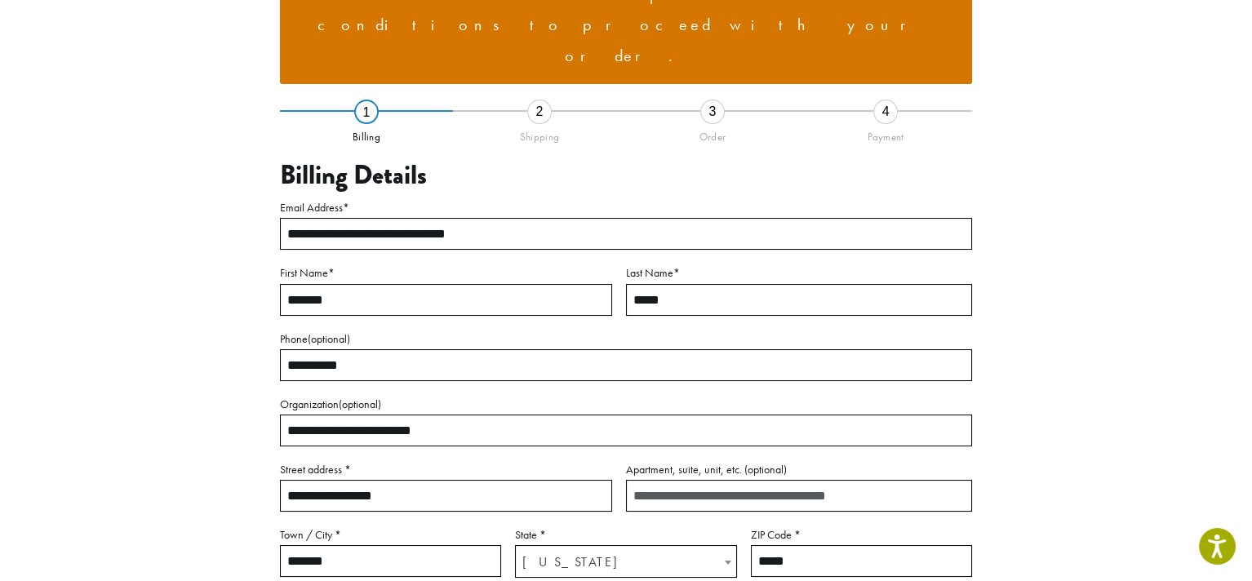
scroll to position [190, 0]
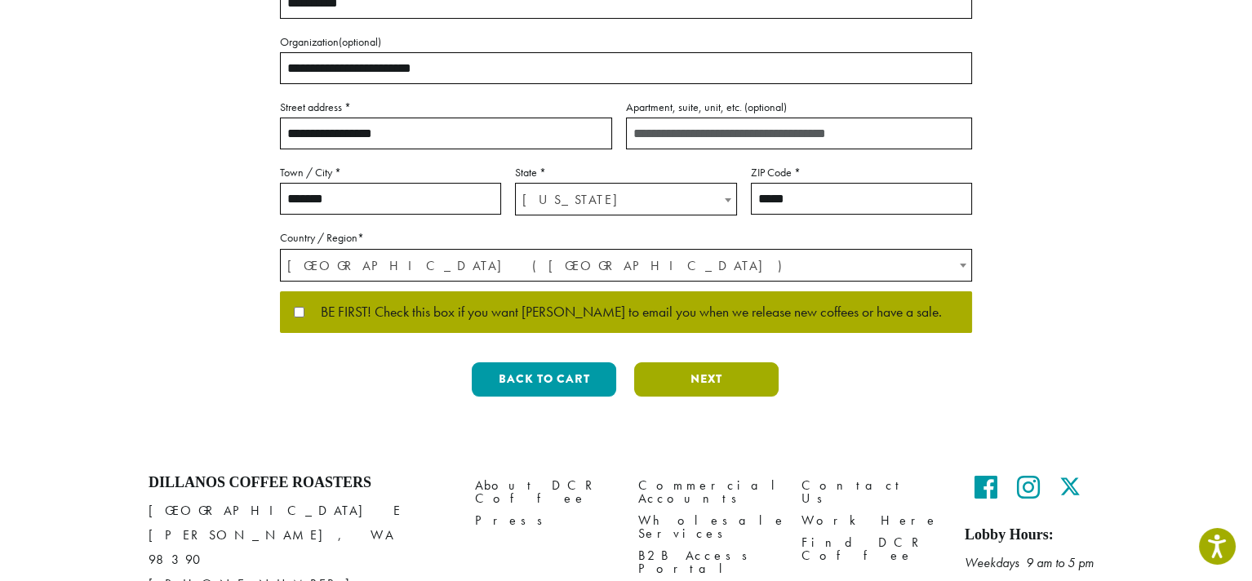
click at [736, 362] on button "Next" at bounding box center [706, 379] width 145 height 34
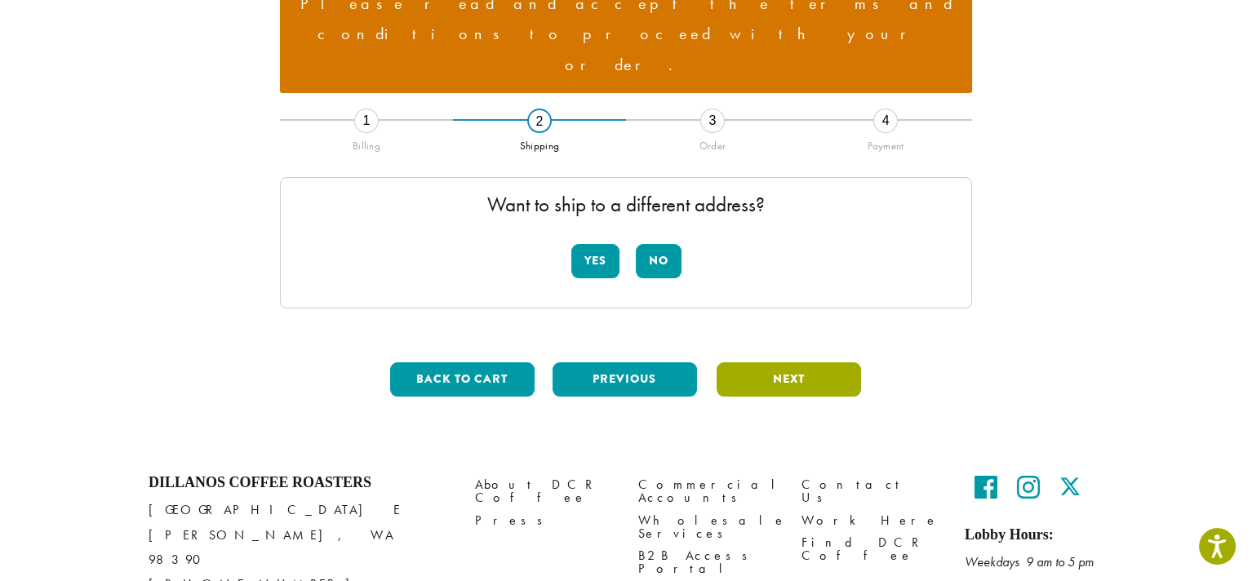
scroll to position [0, 0]
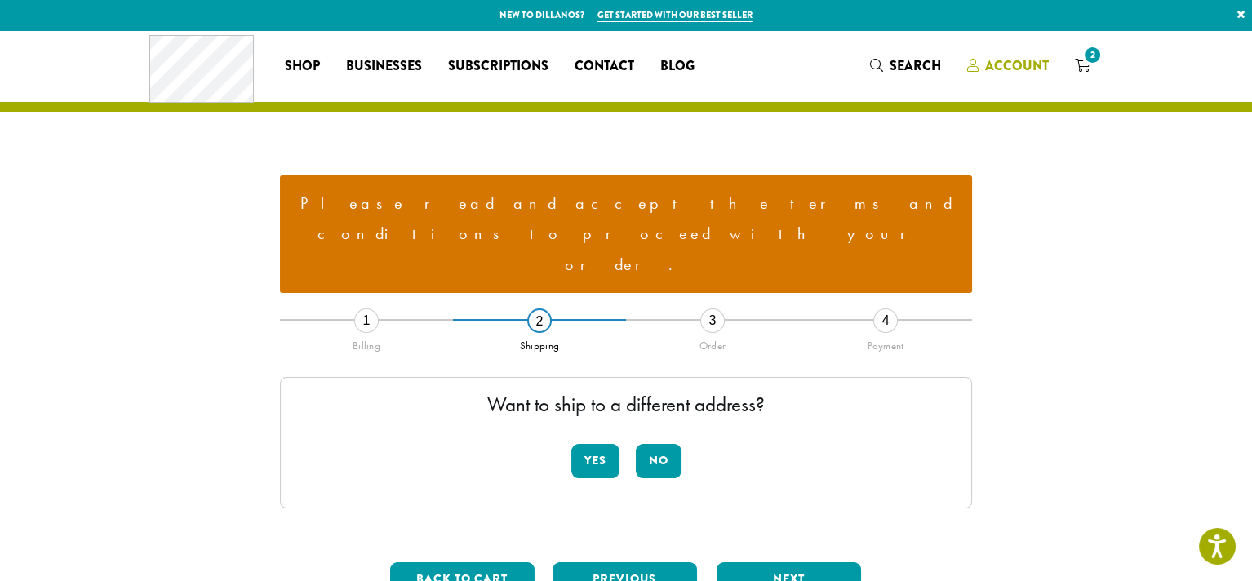
click at [1004, 62] on span "Account" at bounding box center [1017, 65] width 64 height 19
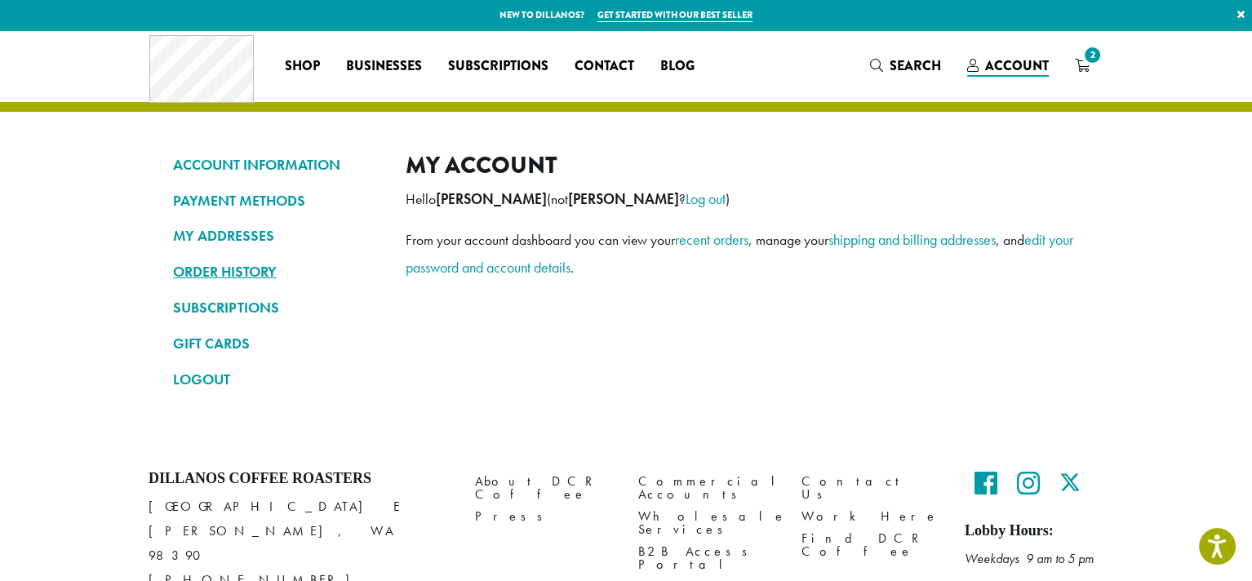
click at [229, 274] on link "ORDER HISTORY" at bounding box center [277, 272] width 208 height 28
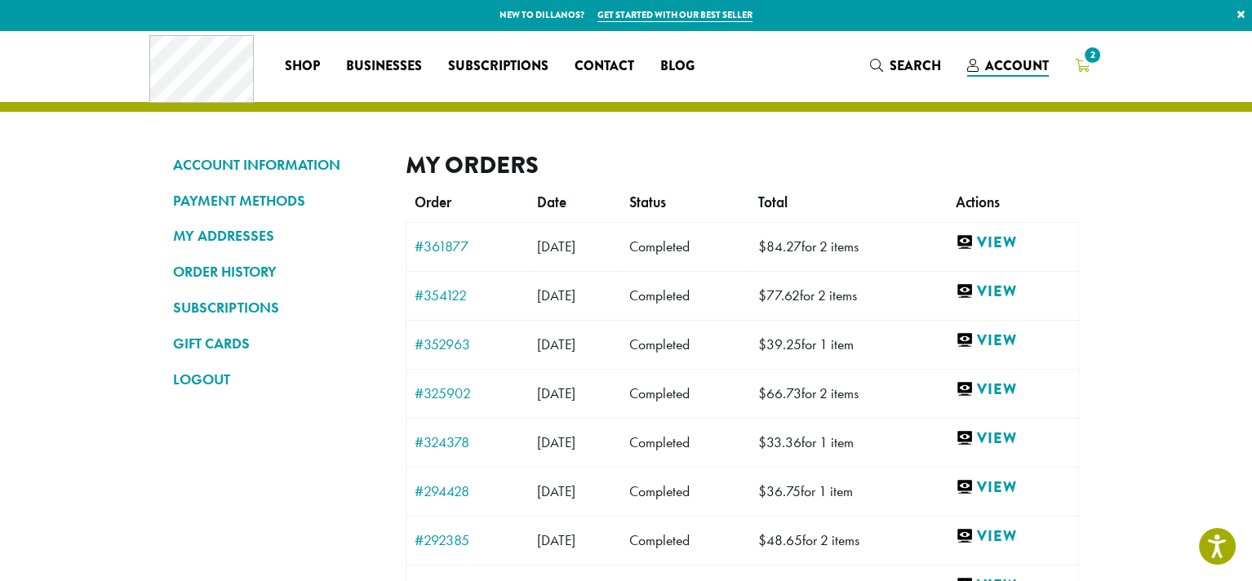
click at [1080, 65] on icon "2" at bounding box center [1082, 65] width 15 height 13
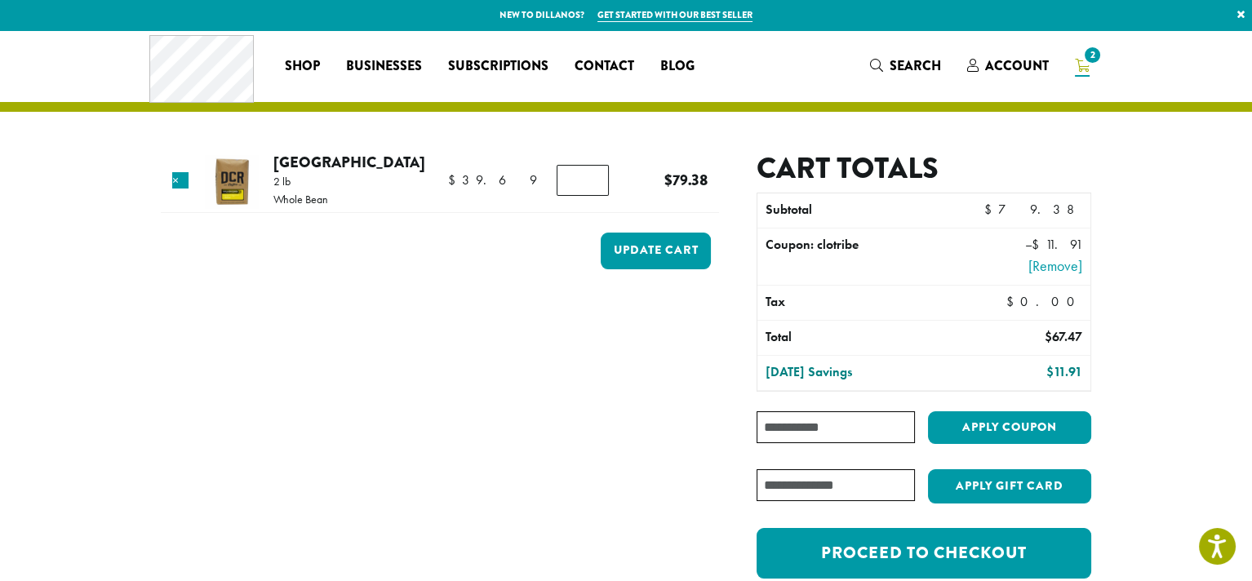
click at [577, 187] on input "*" at bounding box center [583, 180] width 52 height 31
type input "*"
click at [591, 178] on input "*" at bounding box center [583, 180] width 52 height 31
click at [629, 247] on button "Update cart" at bounding box center [656, 251] width 110 height 37
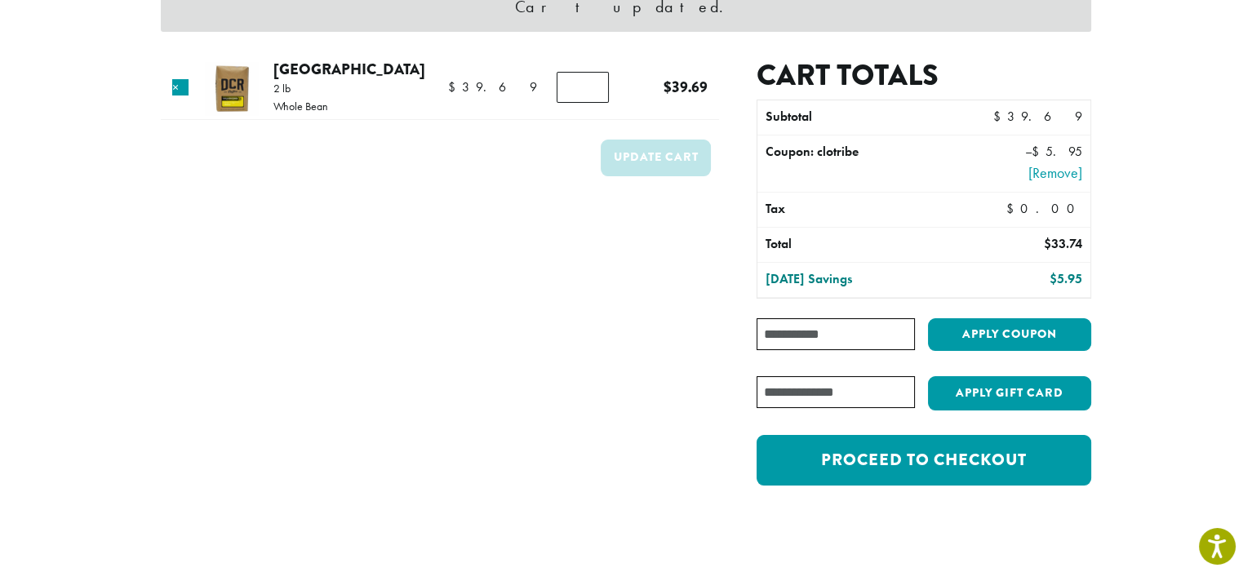
scroll to position [190, 0]
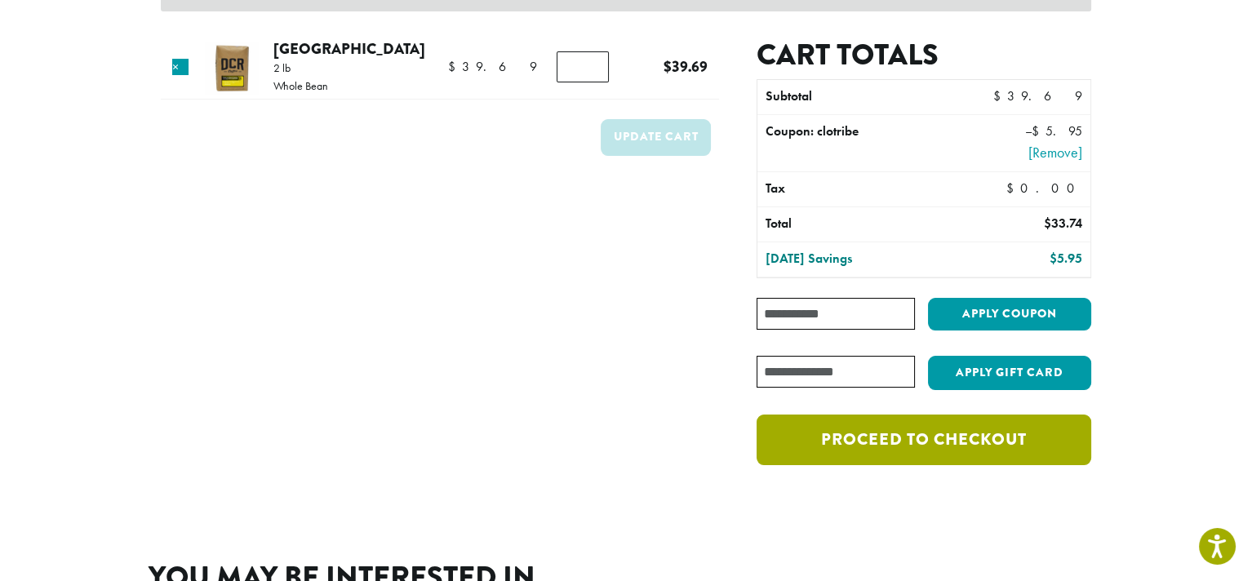
click at [971, 442] on link "Proceed to checkout" at bounding box center [924, 440] width 335 height 51
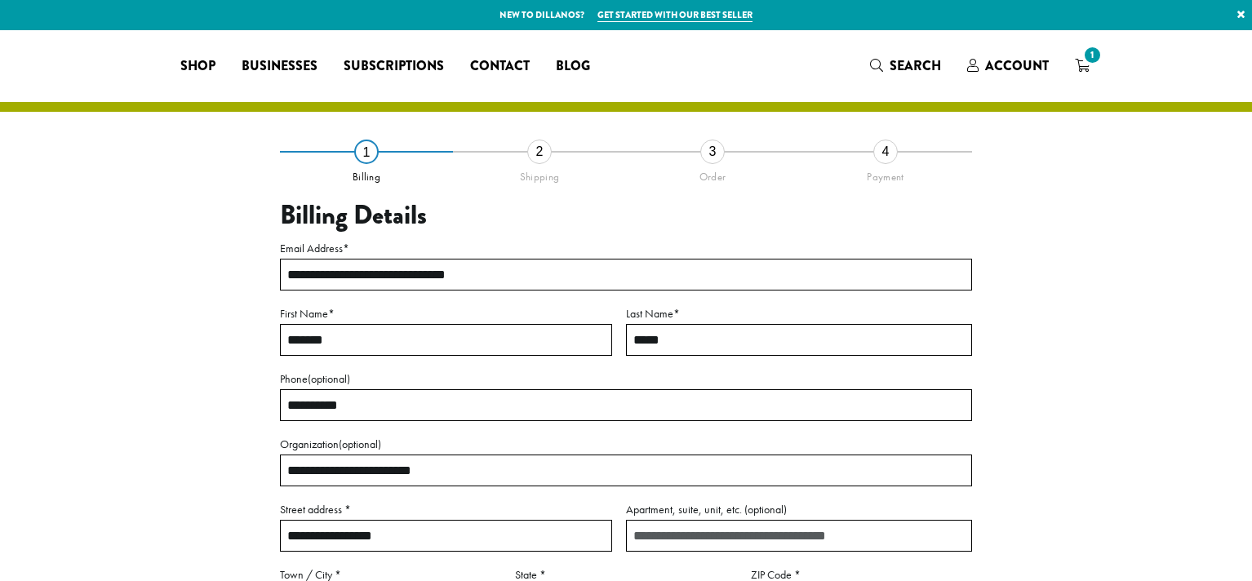
select select "**"
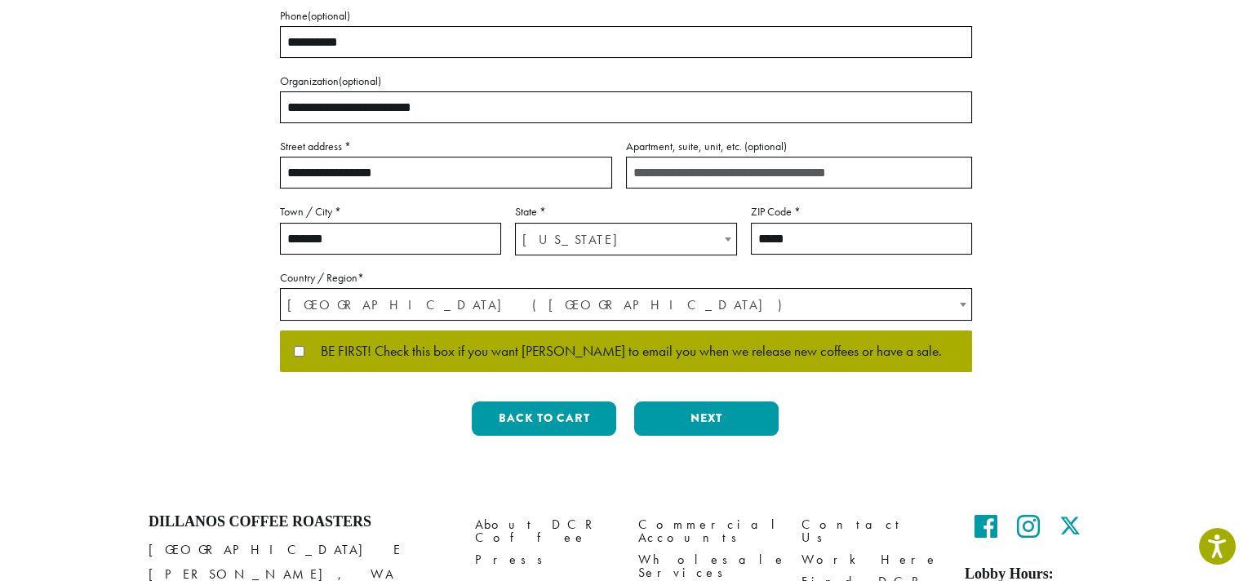
scroll to position [380, 0]
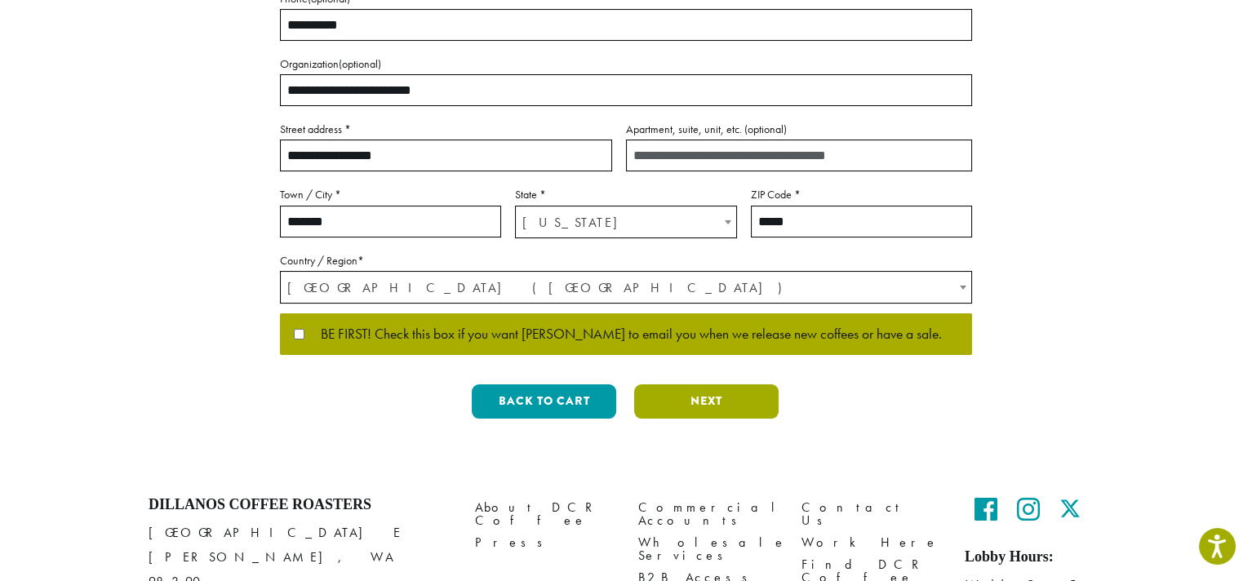
click at [723, 411] on button "Next" at bounding box center [706, 402] width 145 height 34
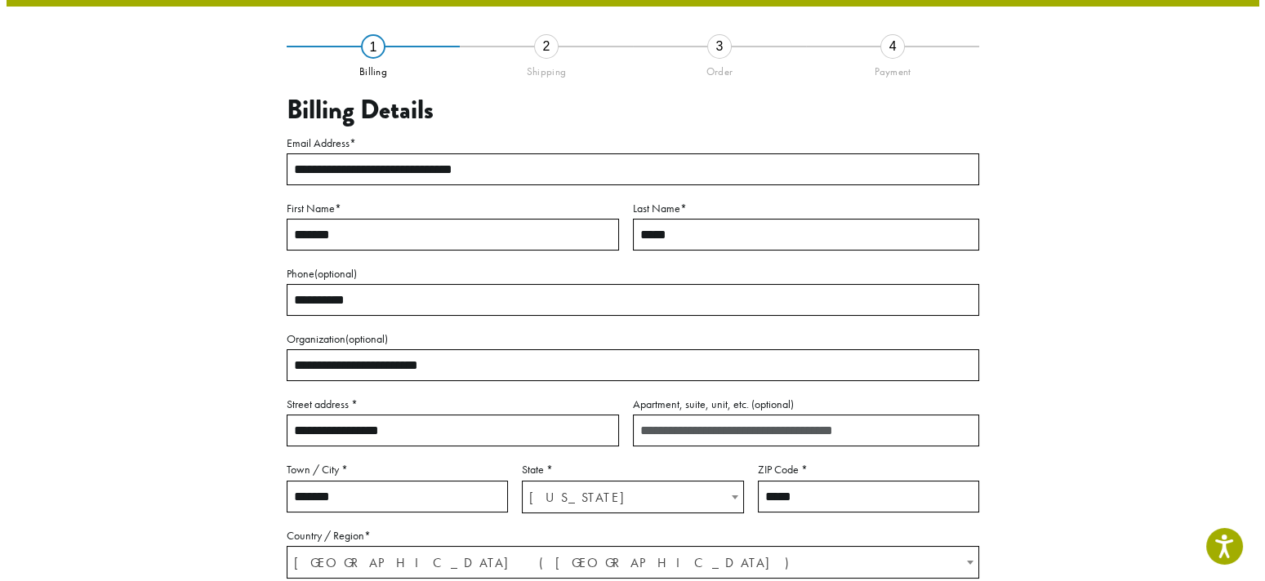
scroll to position [93, 0]
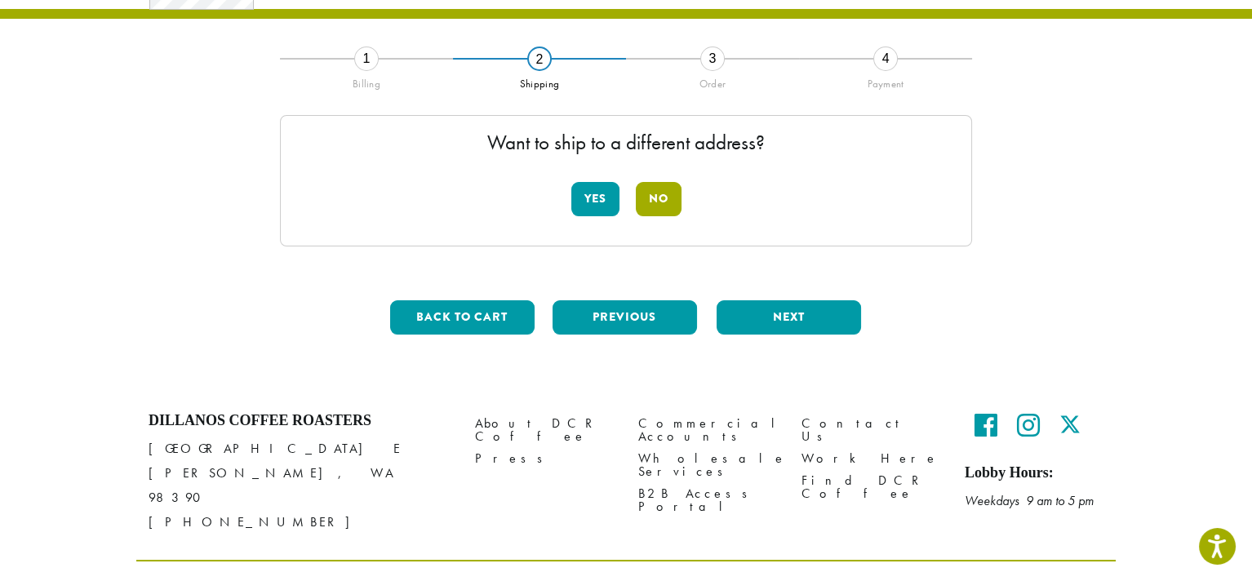
click at [657, 189] on button "No" at bounding box center [659, 199] width 46 height 34
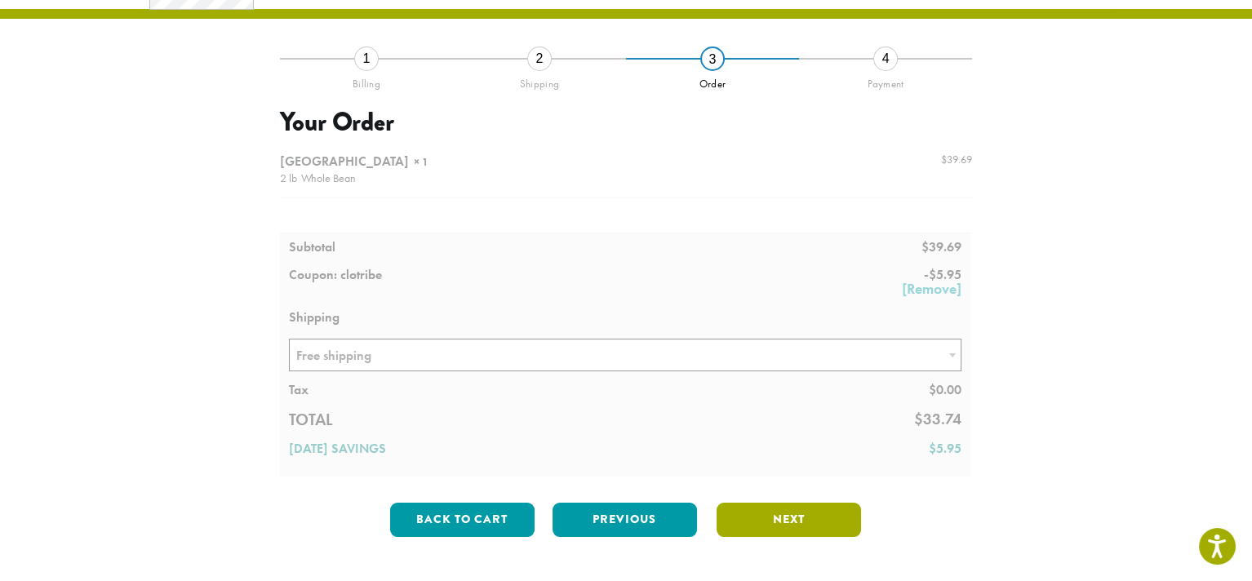
click at [780, 520] on button "Next" at bounding box center [789, 520] width 145 height 34
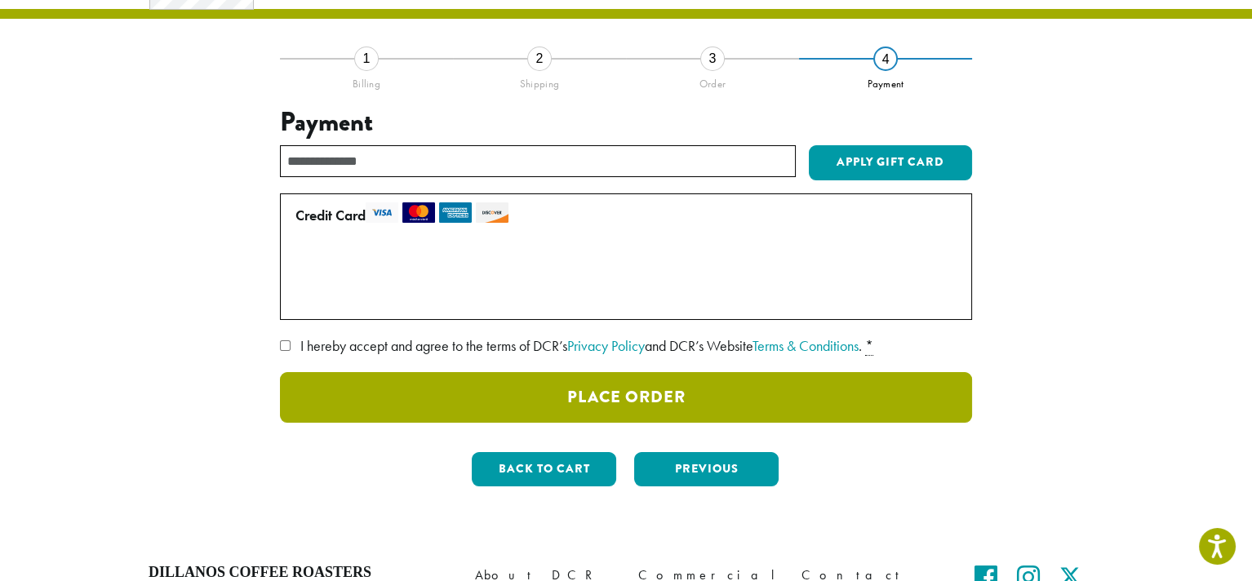
click at [666, 398] on button "Place Order" at bounding box center [626, 397] width 692 height 51
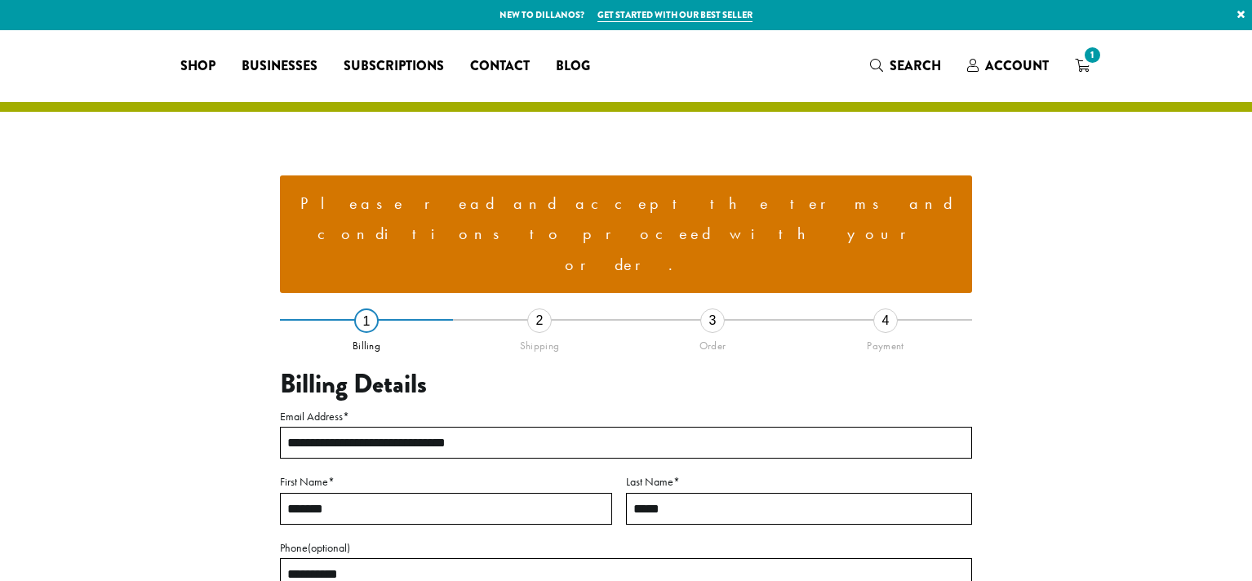
select select "**"
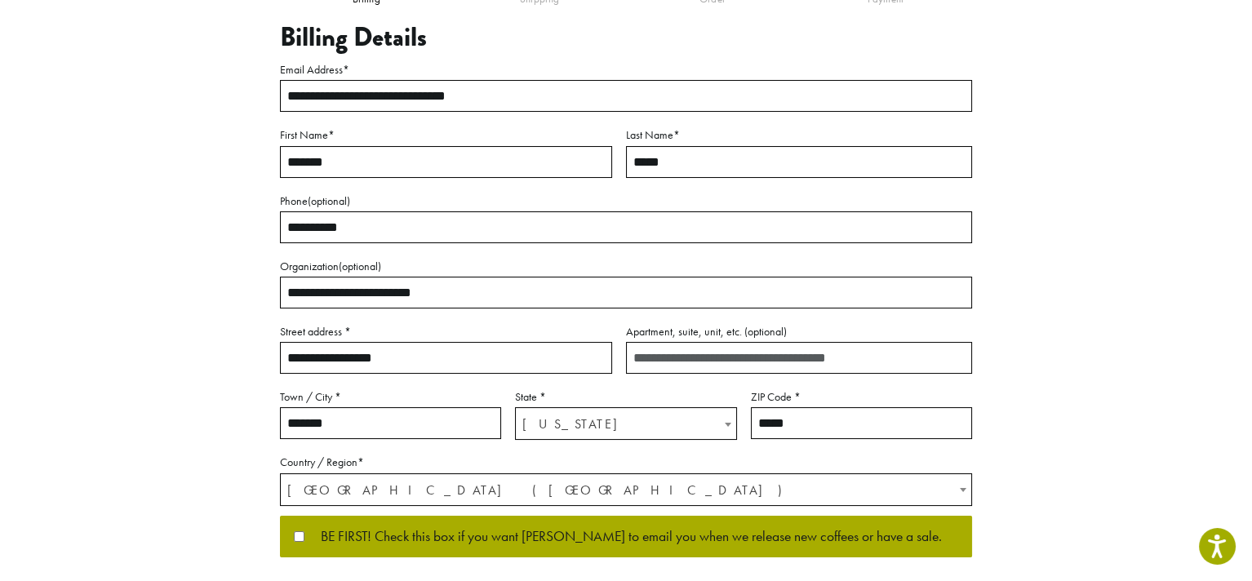
scroll to position [571, 0]
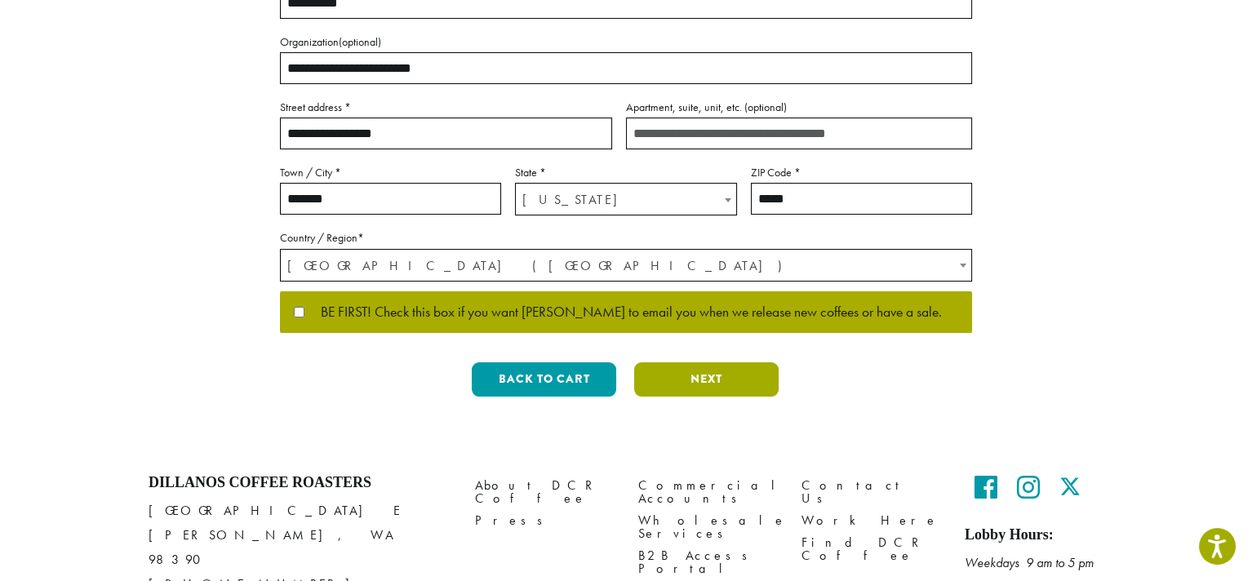
click at [718, 362] on button "Next" at bounding box center [706, 379] width 145 height 34
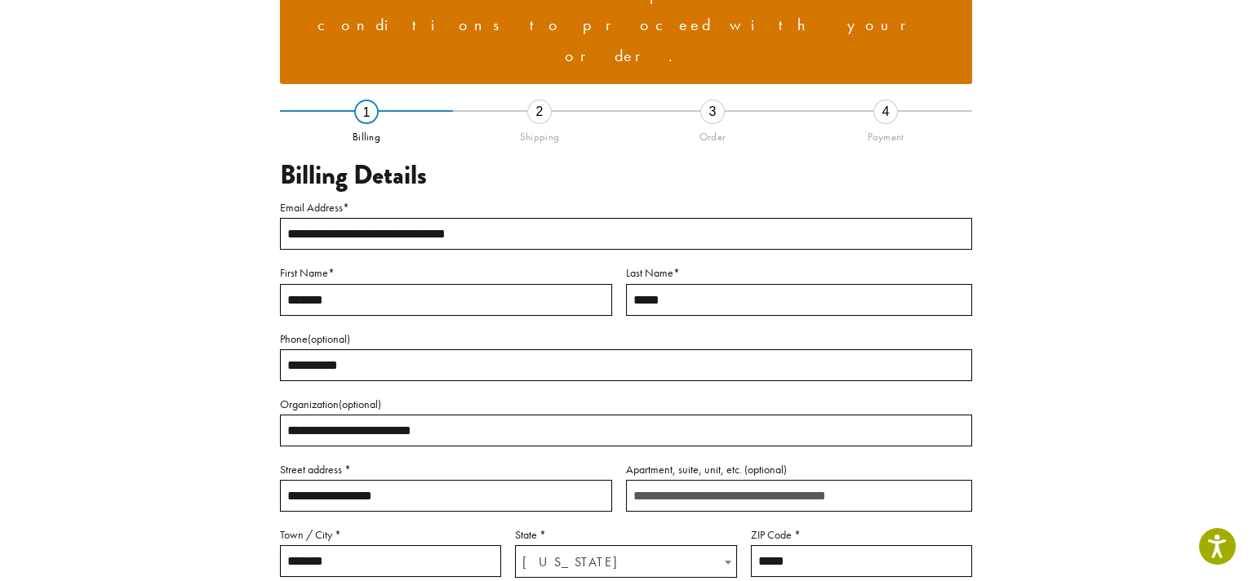
scroll to position [200, 0]
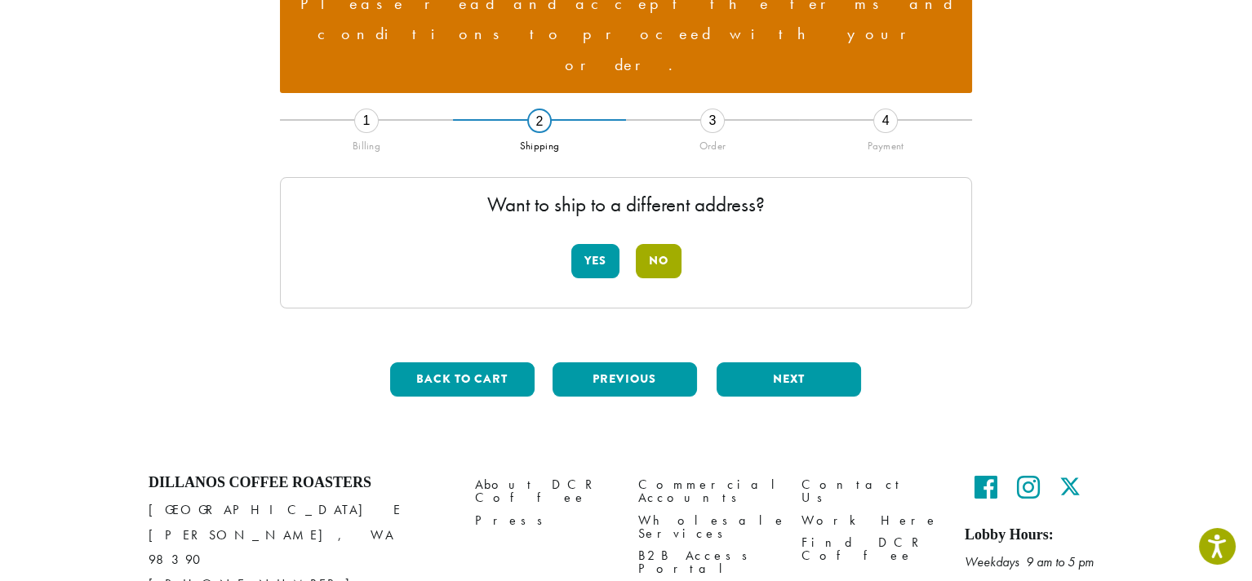
click at [677, 244] on button "No" at bounding box center [659, 261] width 46 height 34
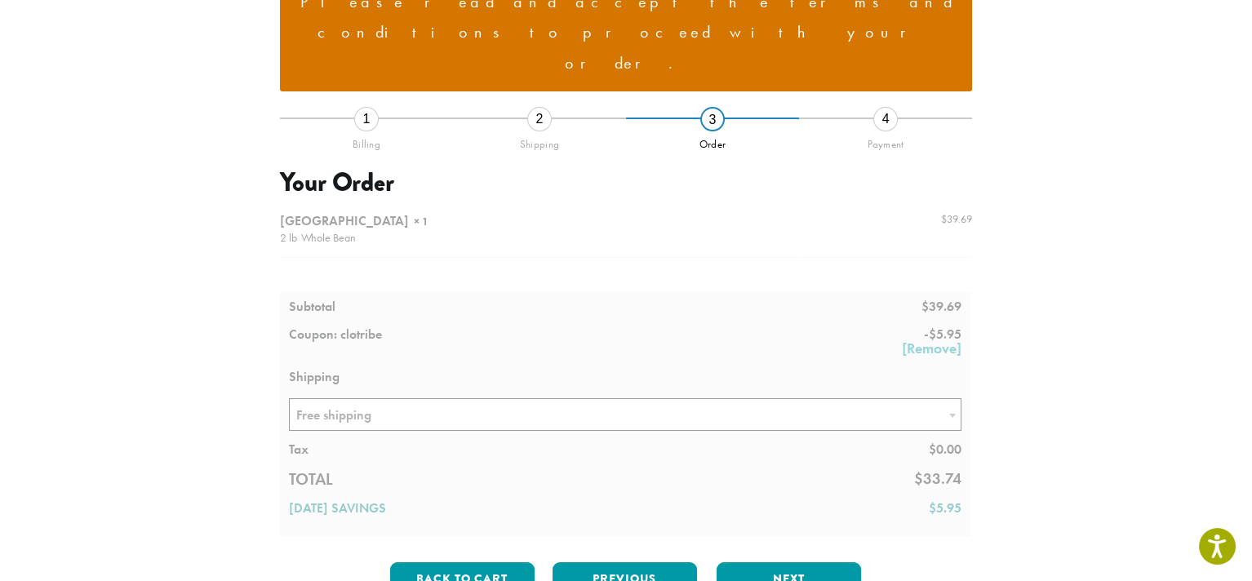
scroll to position [380, 0]
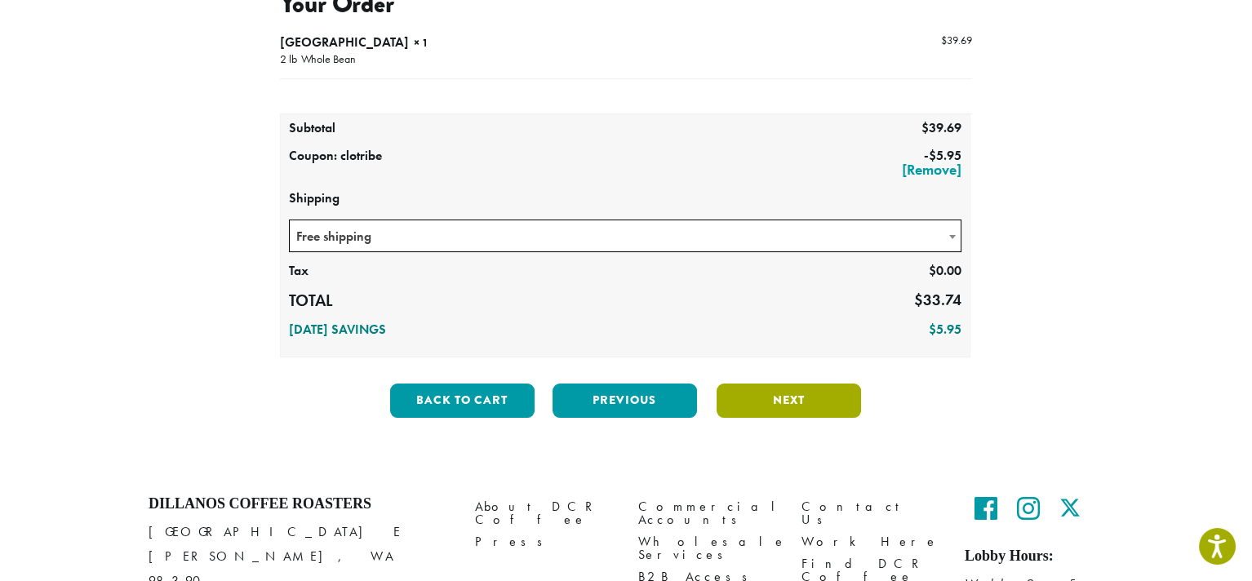
click at [789, 384] on button "Next" at bounding box center [789, 401] width 145 height 34
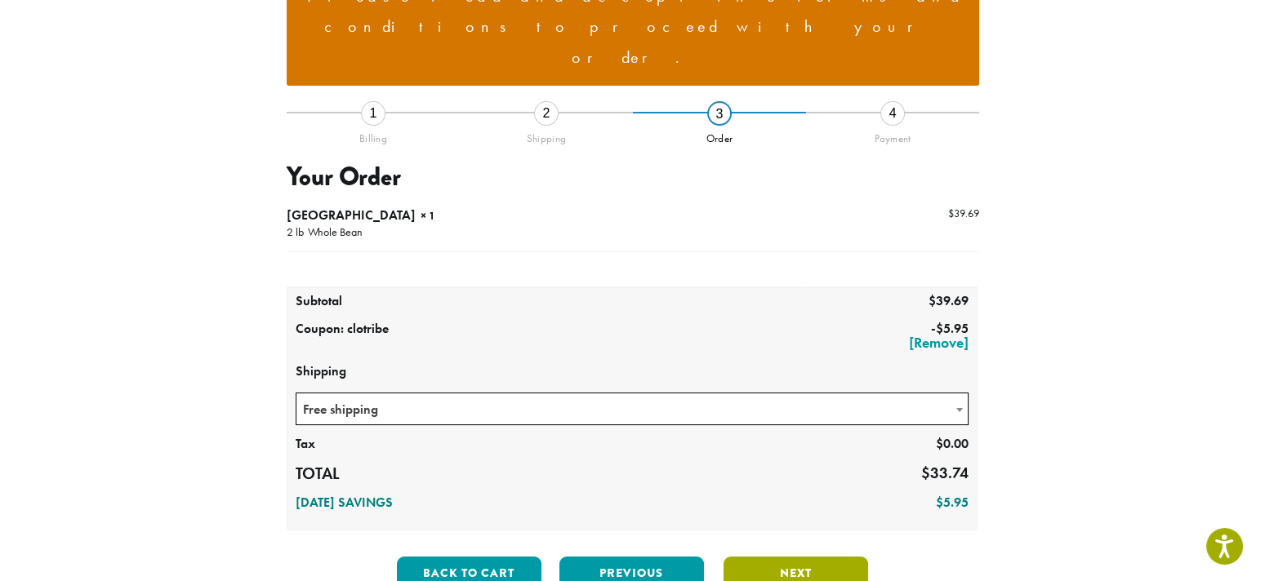
scroll to position [200, 0]
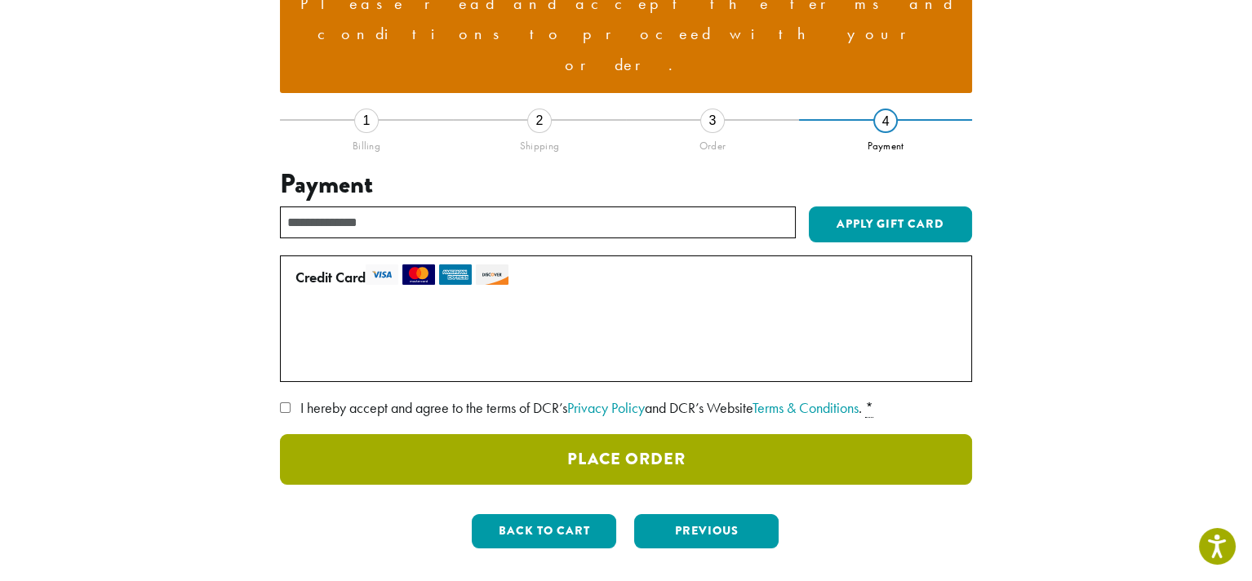
click at [677, 434] on button "Place Order" at bounding box center [626, 459] width 692 height 51
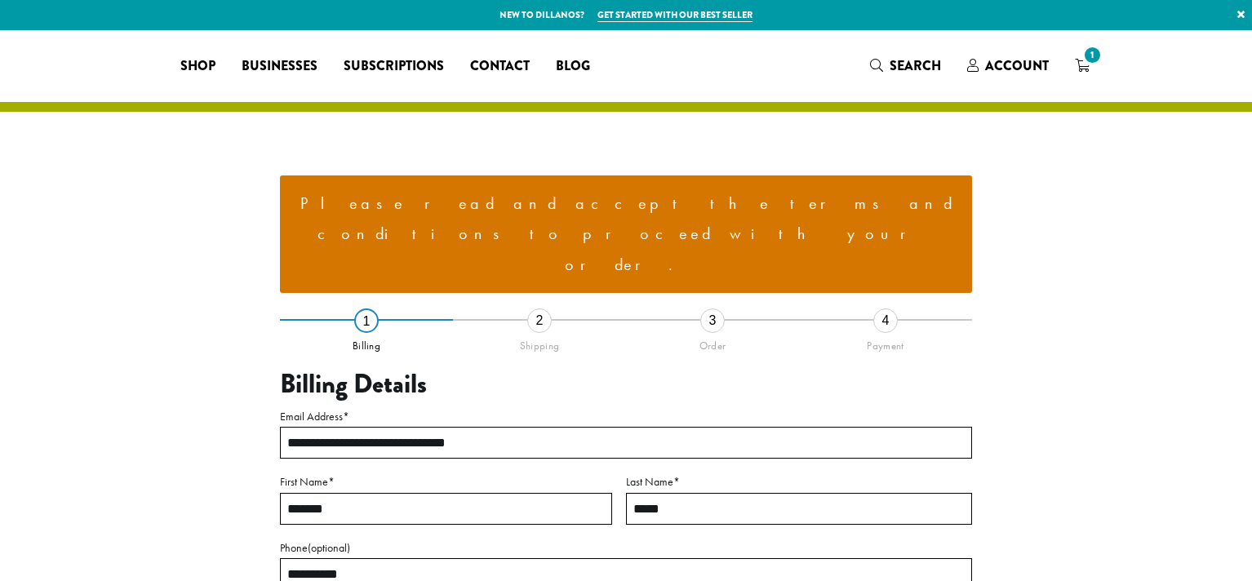
select select "**"
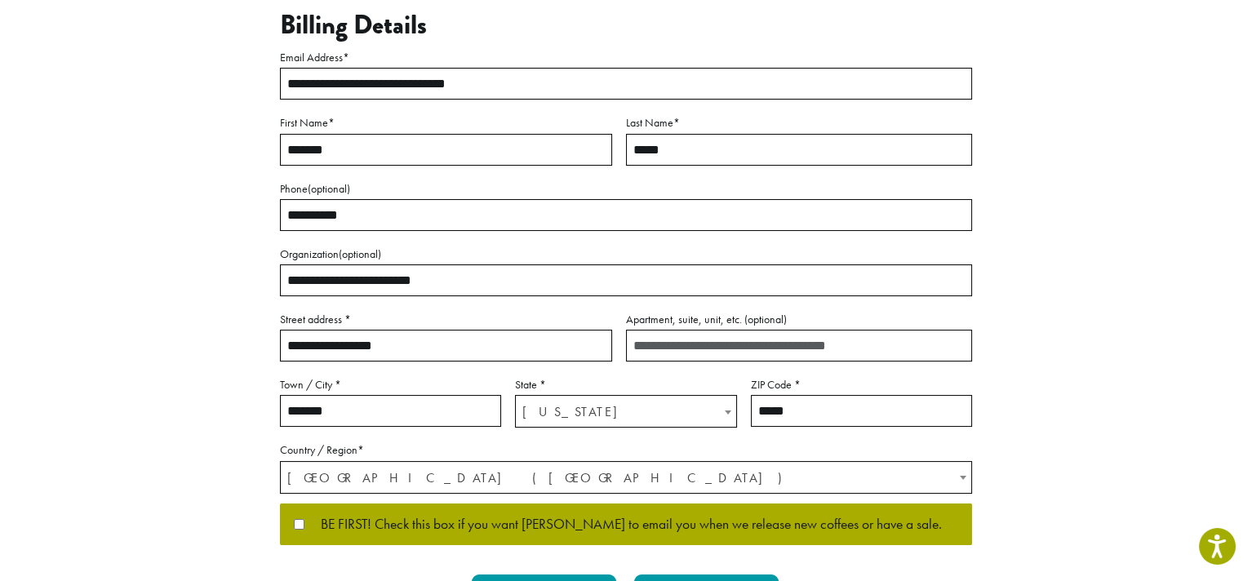
scroll to position [380, 0]
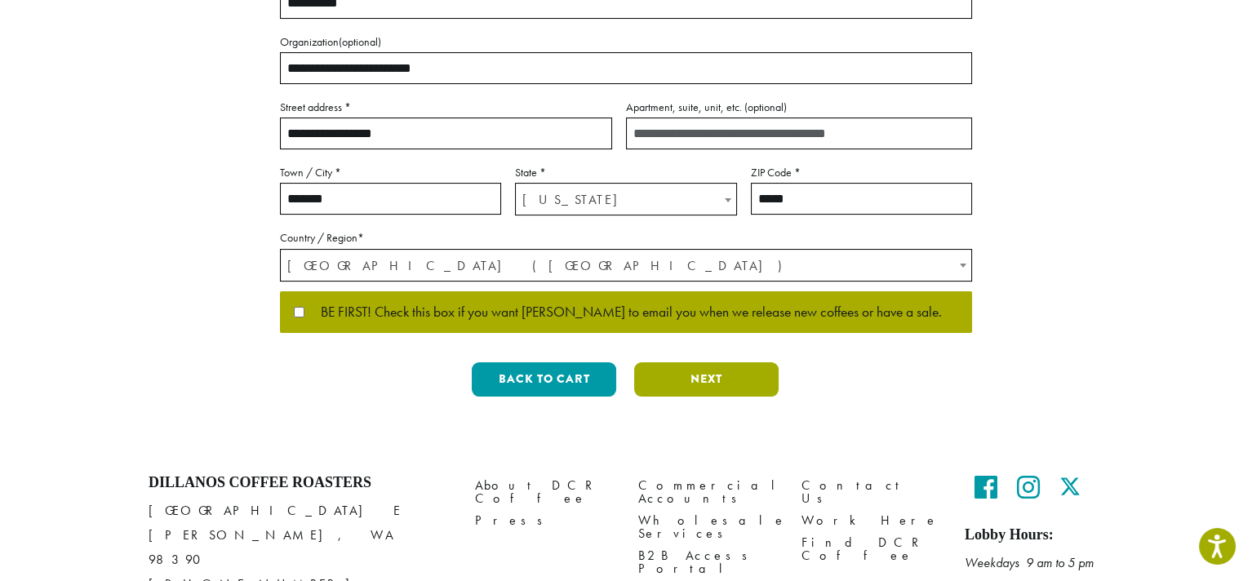
click at [671, 362] on button "Next" at bounding box center [706, 379] width 145 height 34
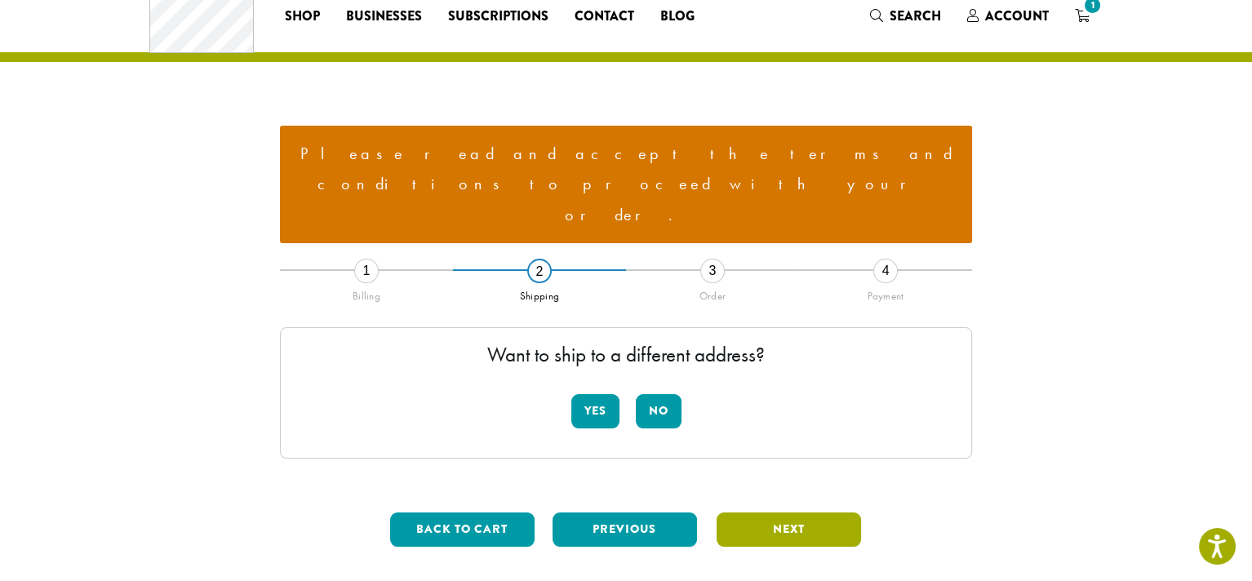
scroll to position [0, 0]
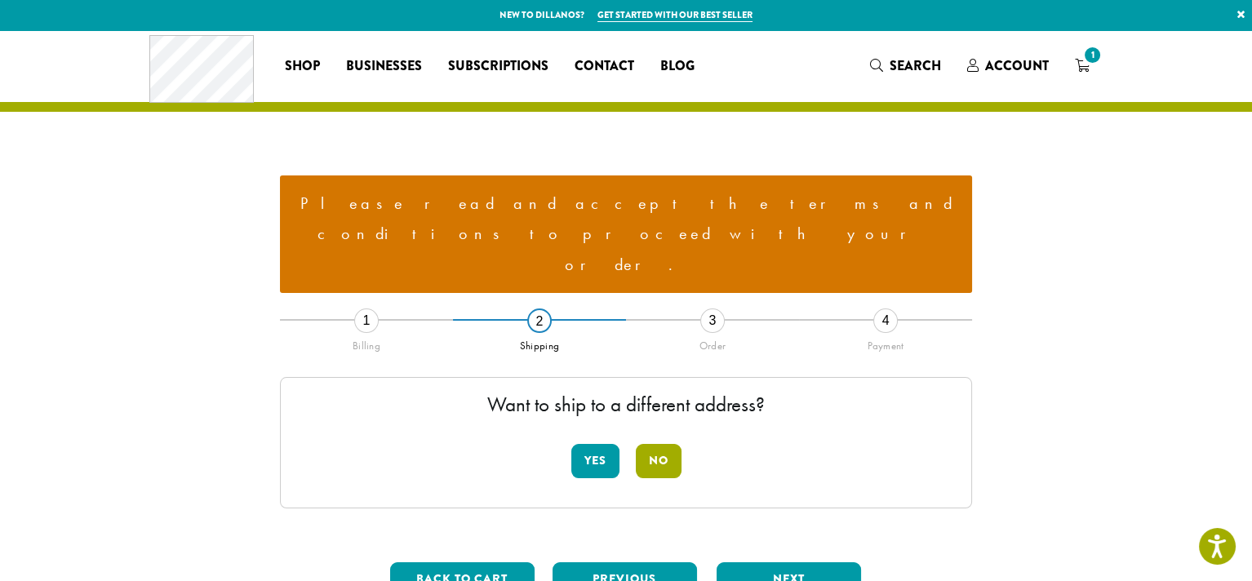
click at [661, 444] on button "No" at bounding box center [659, 461] width 46 height 34
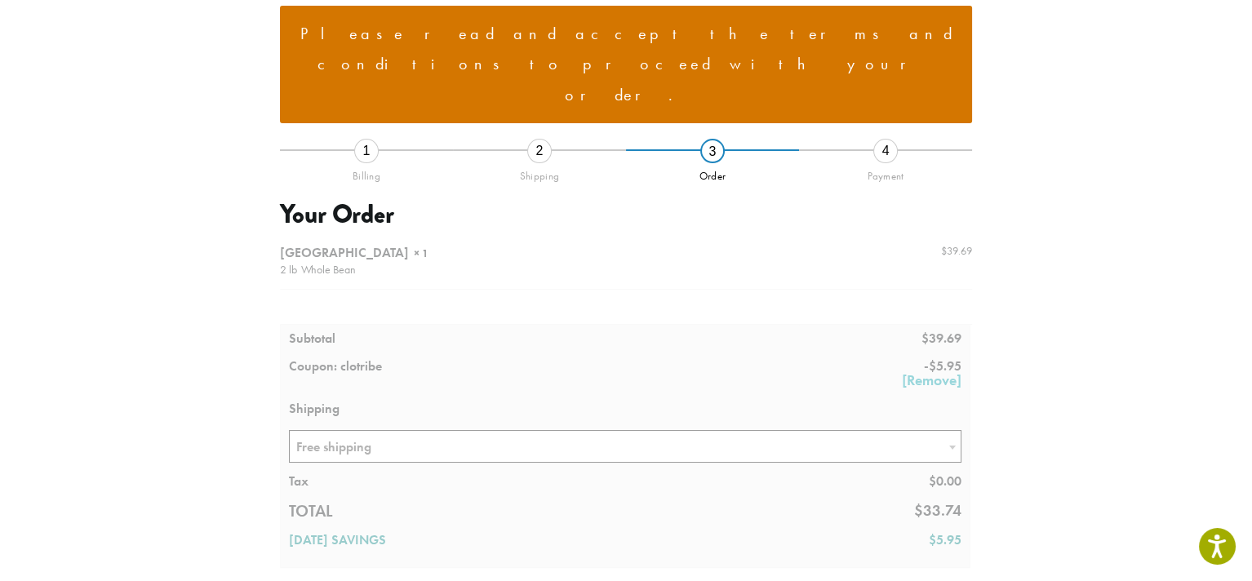
scroll to position [190, 0]
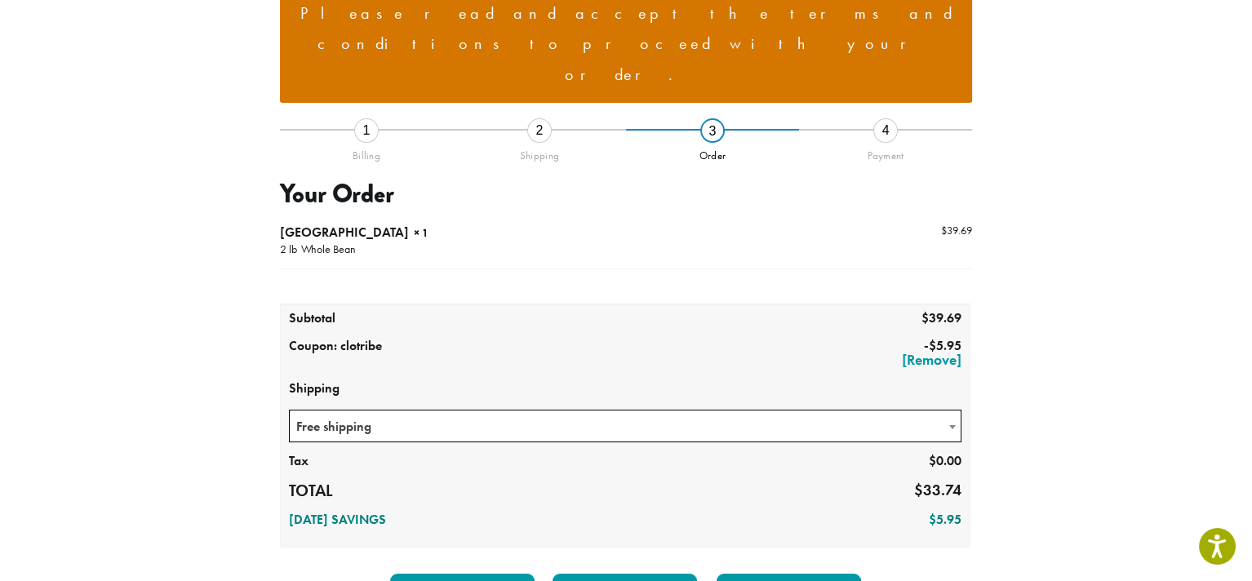
click at [738, 411] on span "Free shipping" at bounding box center [625, 427] width 671 height 32
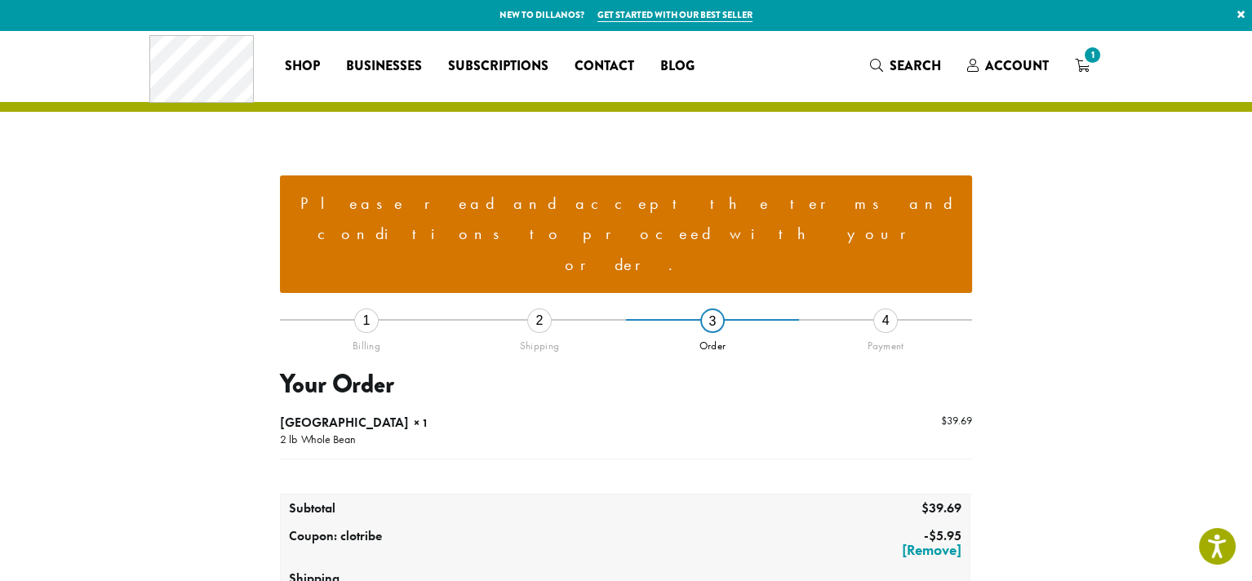
scroll to position [415, 0]
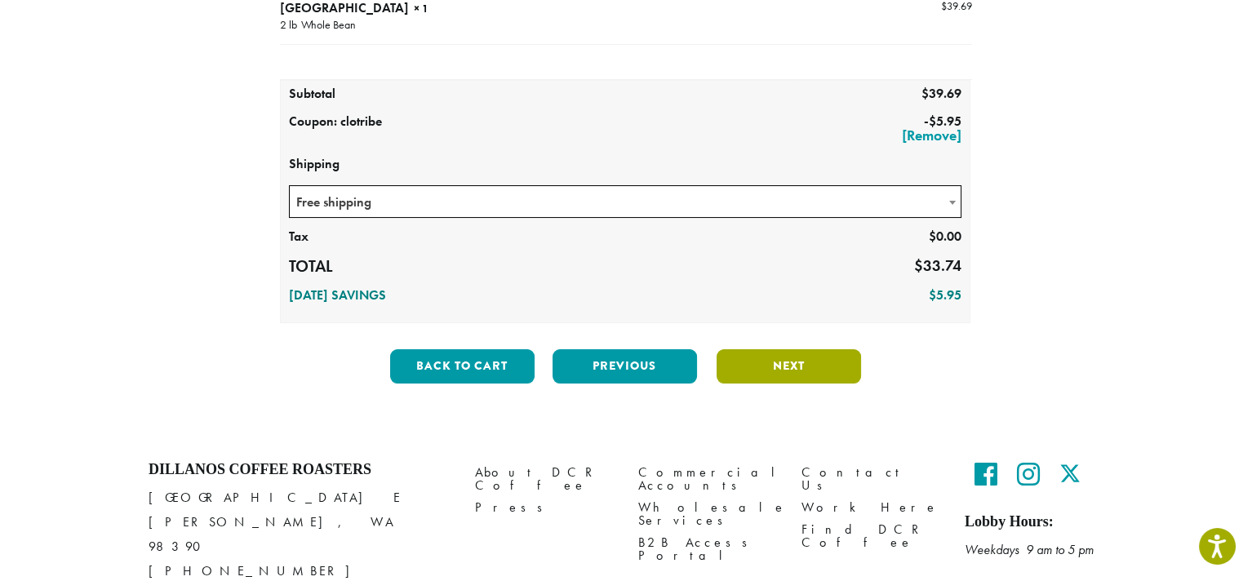
click at [754, 349] on button "Next" at bounding box center [789, 366] width 145 height 34
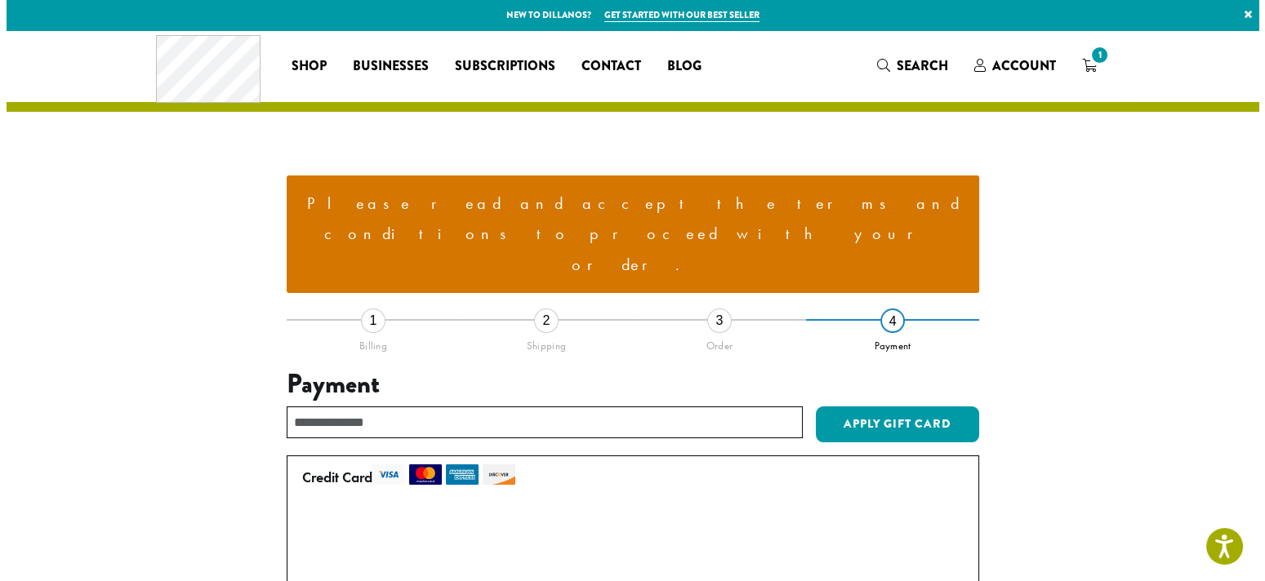
scroll to position [190, 0]
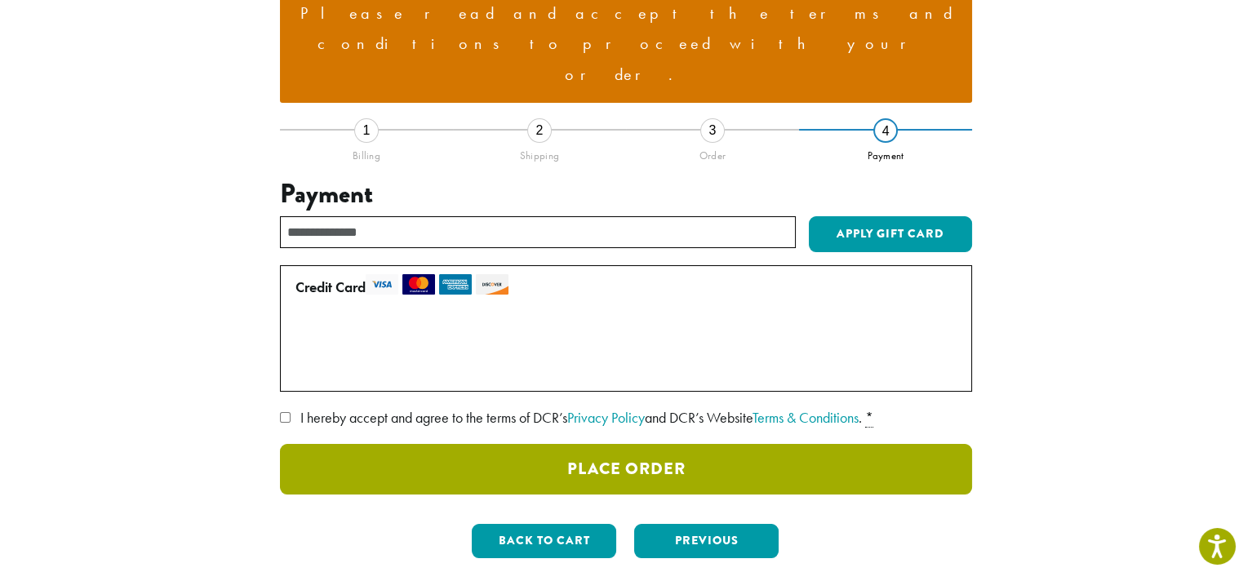
click at [734, 444] on button "Place Order" at bounding box center [626, 469] width 692 height 51
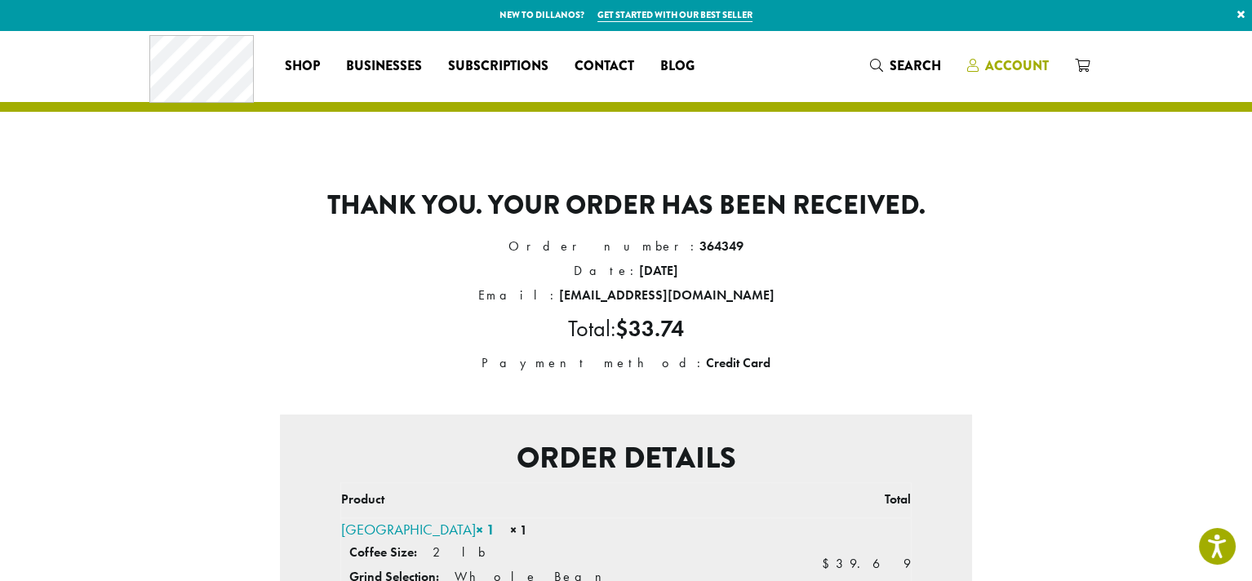
click at [994, 67] on span "Account" at bounding box center [1017, 65] width 64 height 19
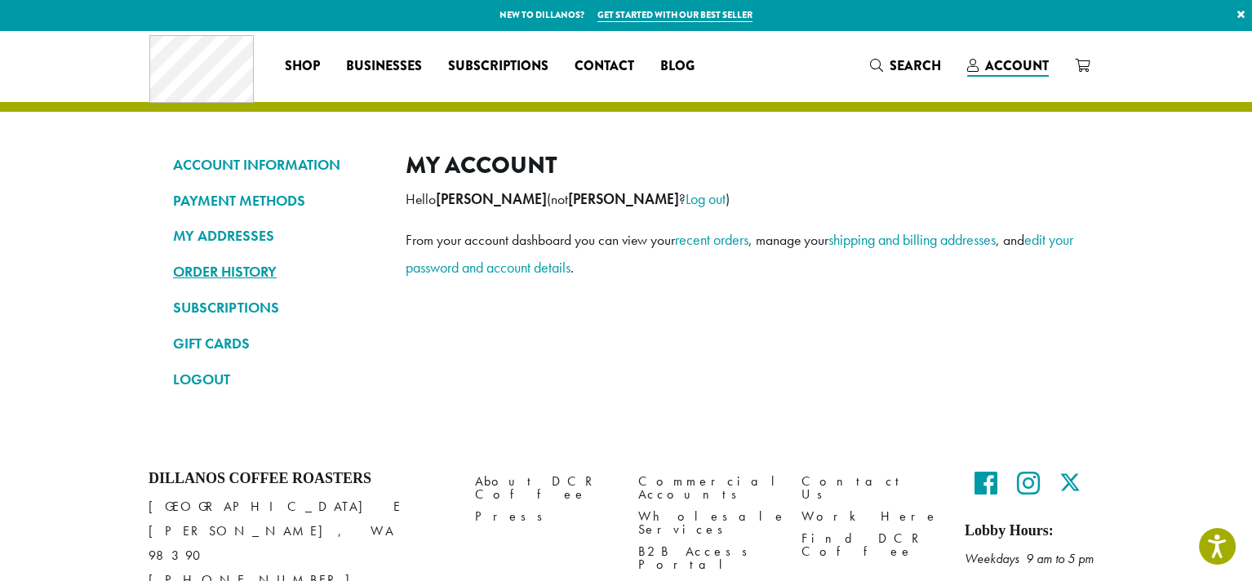
click at [233, 267] on link "ORDER HISTORY" at bounding box center [277, 272] width 208 height 28
